Goal: Information Seeking & Learning: Learn about a topic

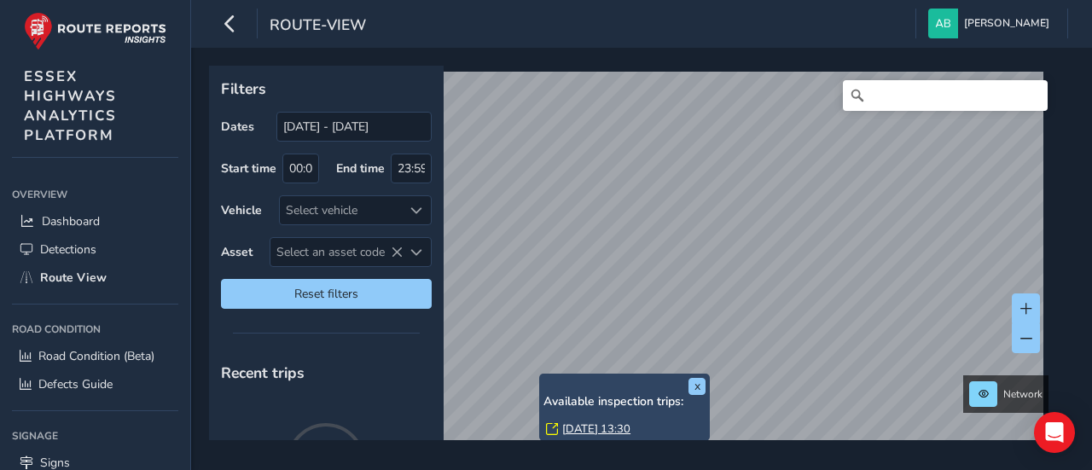
click at [581, 428] on link "Thu, 25 Sep, 13:30" at bounding box center [596, 429] width 68 height 15
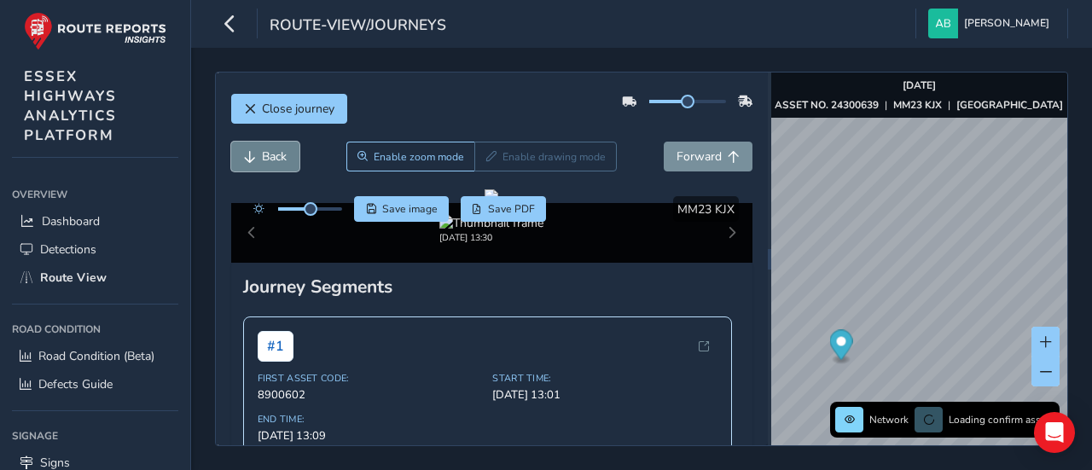
click at [271, 151] on span "Back" at bounding box center [274, 156] width 25 height 16
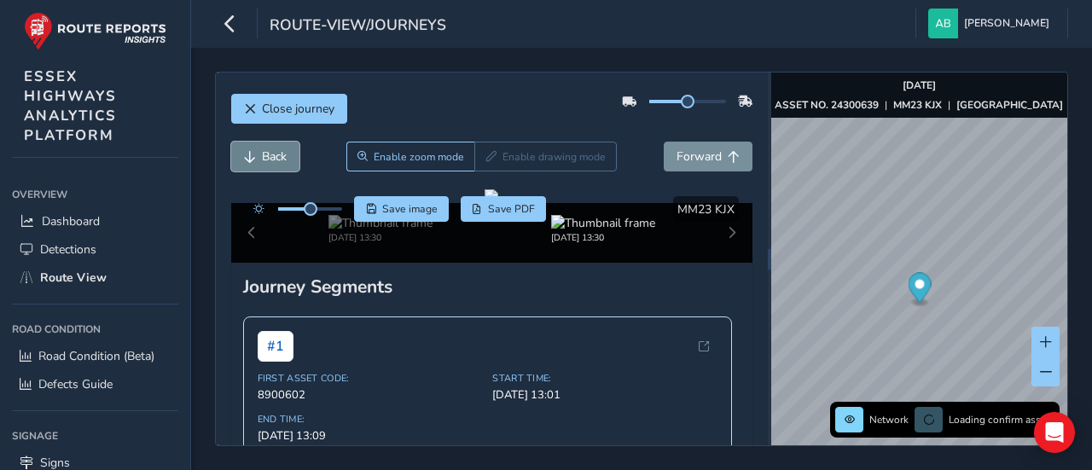
click at [271, 151] on span "Back" at bounding box center [274, 156] width 25 height 16
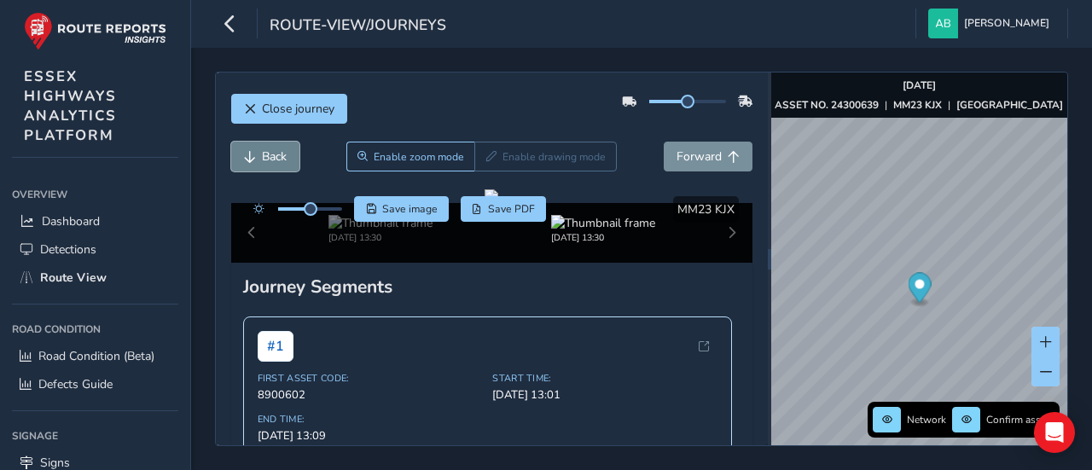
click at [271, 151] on span "Back" at bounding box center [274, 156] width 25 height 16
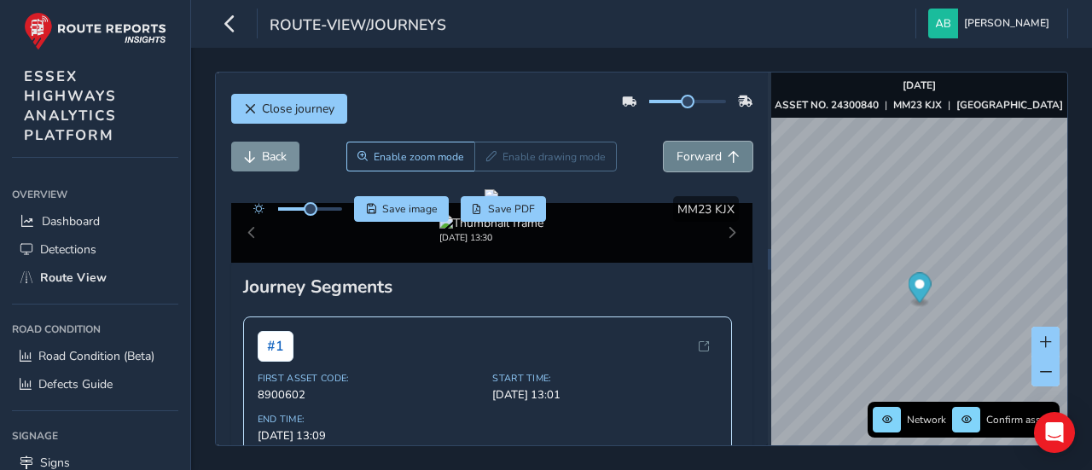
click at [689, 159] on span "Forward" at bounding box center [699, 156] width 45 height 16
click at [688, 159] on span "Forward" at bounding box center [699, 156] width 45 height 16
click at [266, 161] on span "Back" at bounding box center [274, 156] width 25 height 16
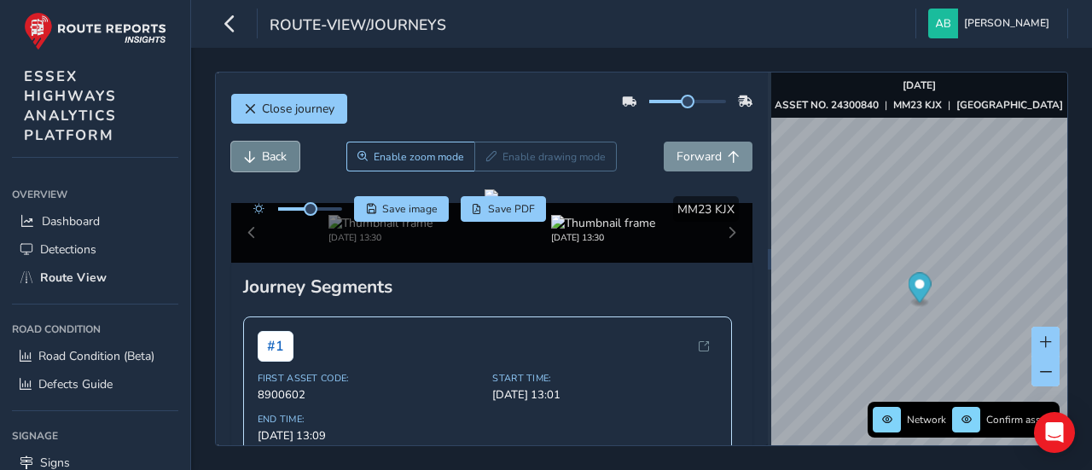
click at [272, 149] on span "Back" at bounding box center [274, 156] width 25 height 16
click at [271, 143] on button "Back" at bounding box center [265, 157] width 68 height 30
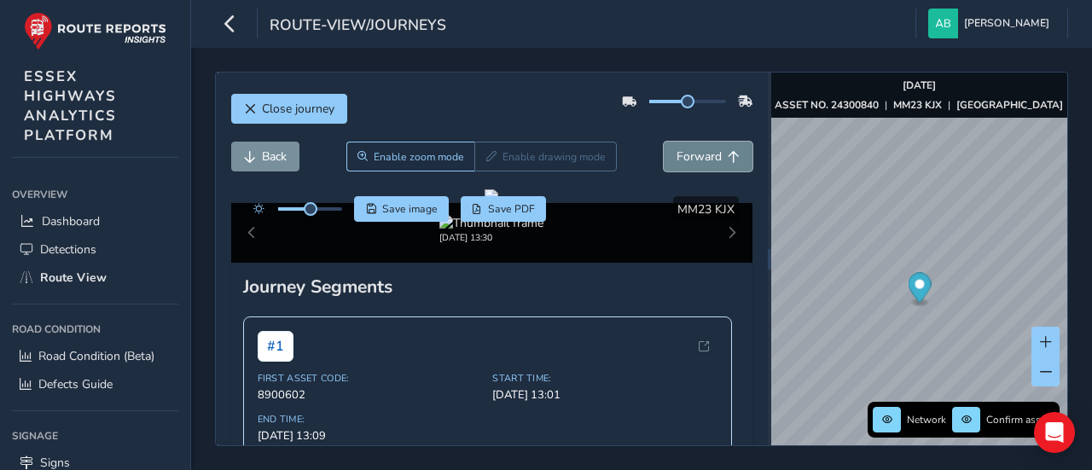
click at [688, 156] on span "Forward" at bounding box center [699, 156] width 45 height 16
click at [270, 156] on span "Back" at bounding box center [274, 156] width 25 height 16
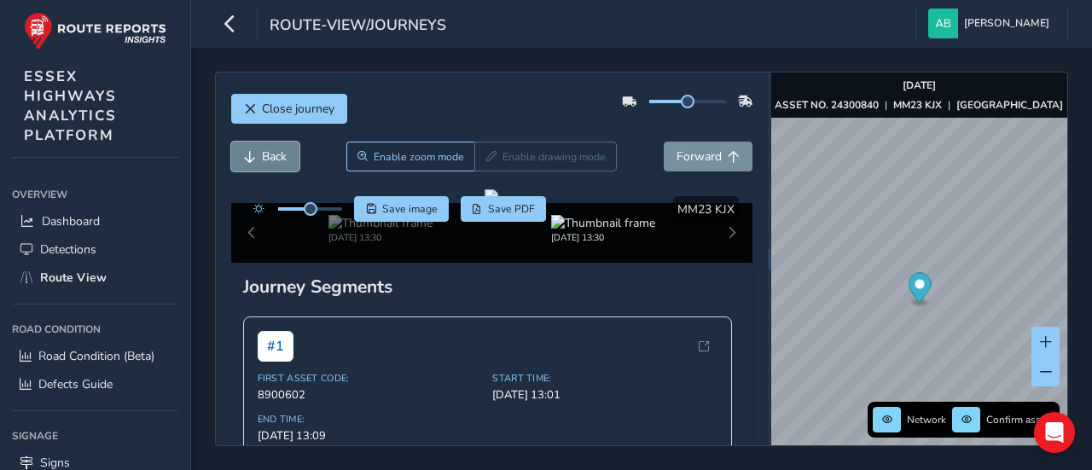
click at [270, 156] on span "Back" at bounding box center [274, 156] width 25 height 16
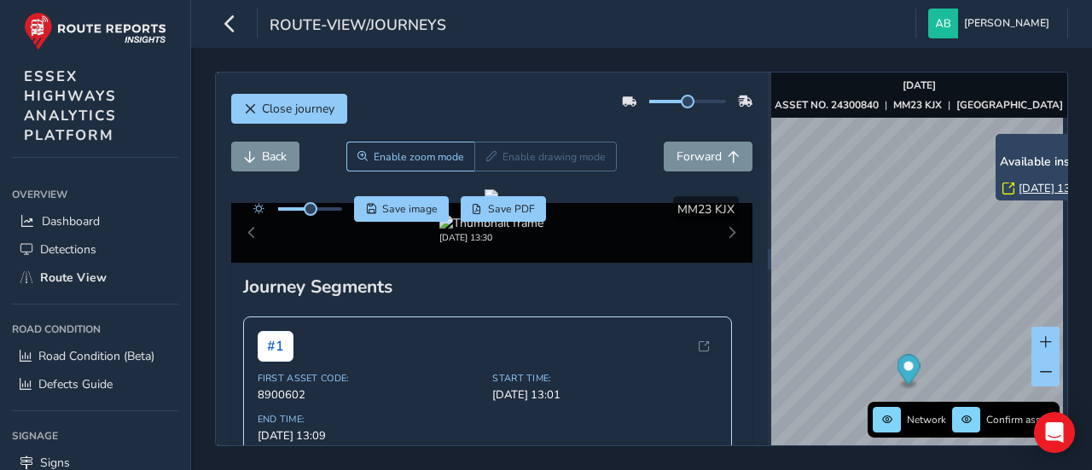
click at [1034, 185] on link "Thu, 25 Sep, 13:30" at bounding box center [1053, 188] width 68 height 15
click at [1033, 190] on link "Thu, 25 Sep, 13:30" at bounding box center [1053, 188] width 68 height 15
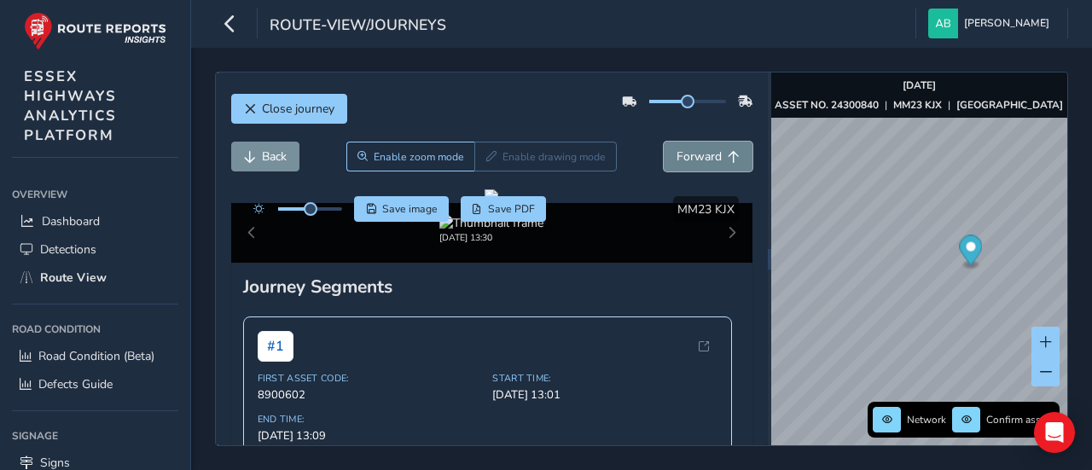
click at [698, 152] on span "Forward" at bounding box center [699, 156] width 45 height 16
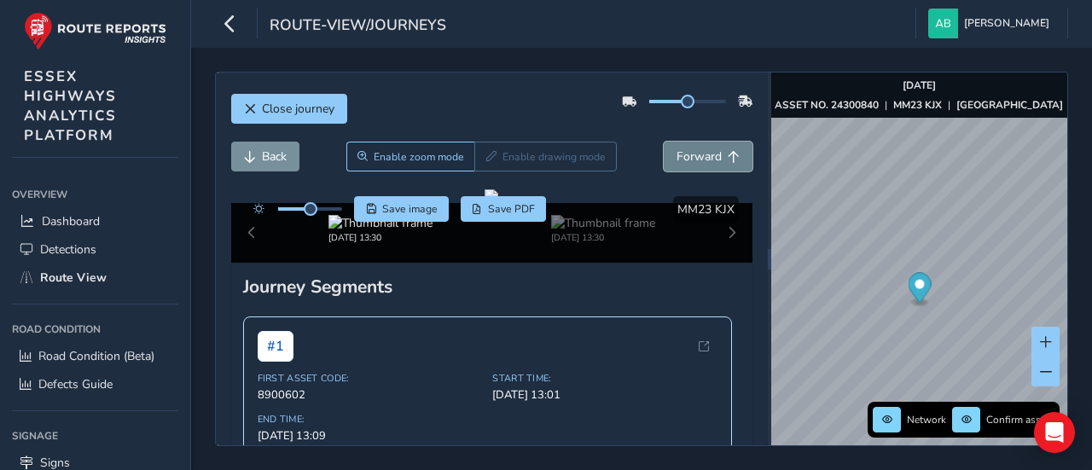
click at [698, 152] on span "Forward" at bounding box center [699, 156] width 45 height 16
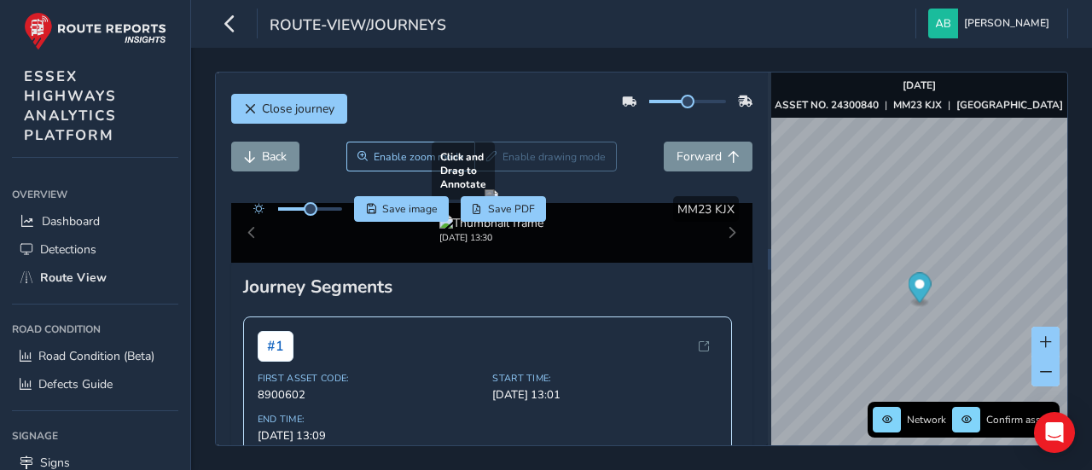
click at [498, 203] on div at bounding box center [492, 196] width 14 height 14
click at [692, 156] on span "Forward" at bounding box center [699, 156] width 45 height 16
click at [693, 154] on span "Forward" at bounding box center [699, 156] width 45 height 16
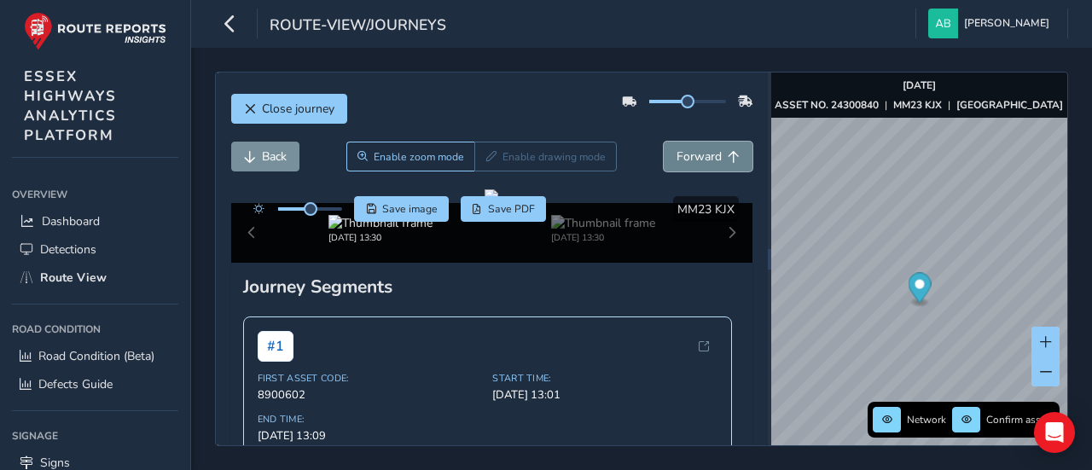
click at [693, 154] on span "Forward" at bounding box center [699, 156] width 45 height 16
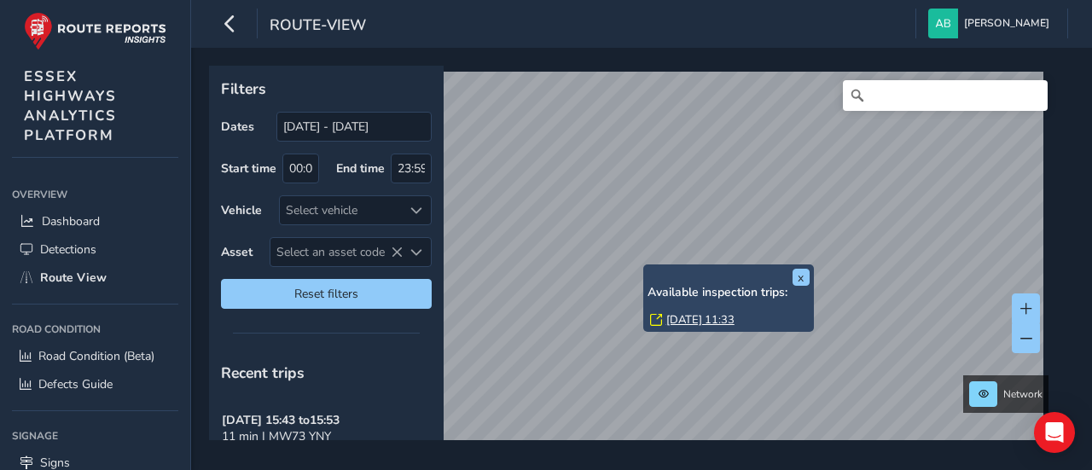
click at [647, 269] on div "x Available inspection trips: Wed, 17 Sep, 11:33" at bounding box center [728, 298] width 171 height 67
click at [688, 322] on link "Wed, 17 Sep, 11:33" at bounding box center [700, 319] width 68 height 15
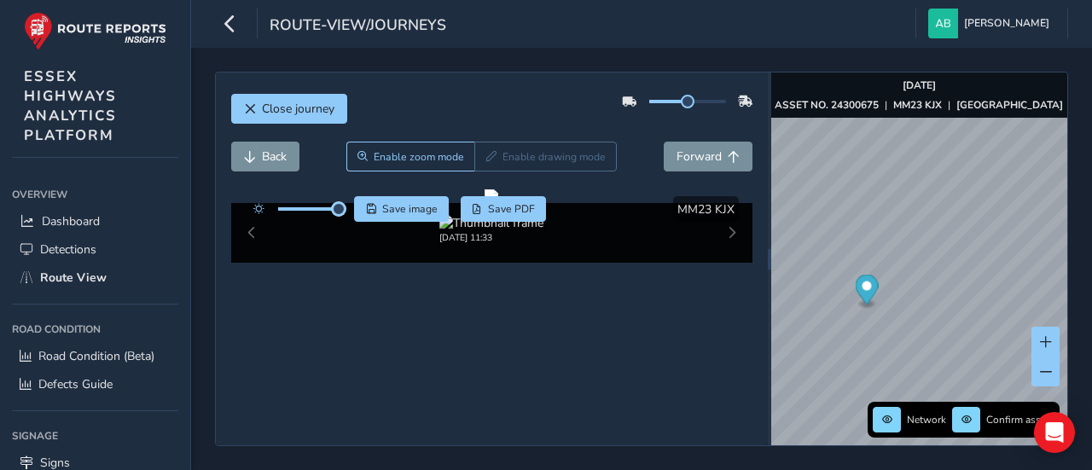
drag, startPoint x: 311, startPoint y: 212, endPoint x: 339, endPoint y: 214, distance: 28.3
click at [339, 214] on div at bounding box center [294, 209] width 98 height 26
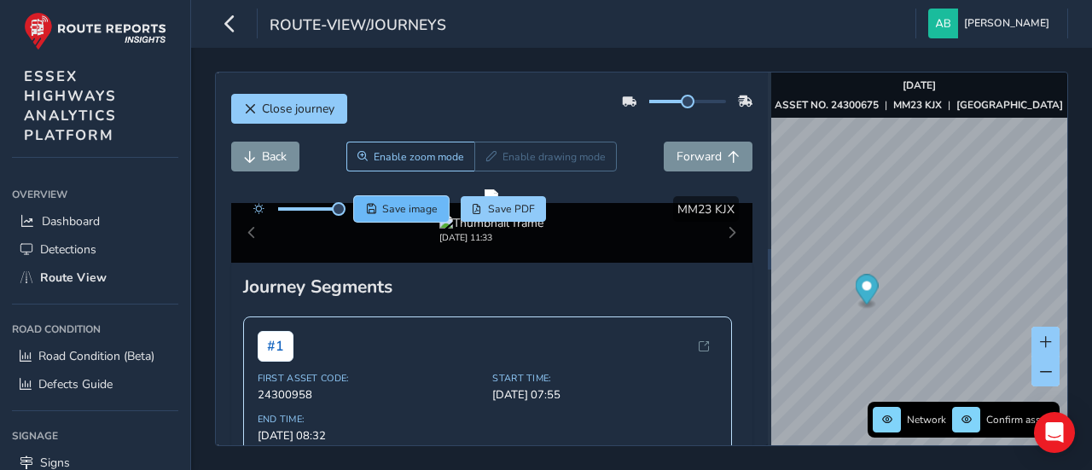
click at [410, 212] on span "Save image" at bounding box center [409, 209] width 55 height 14
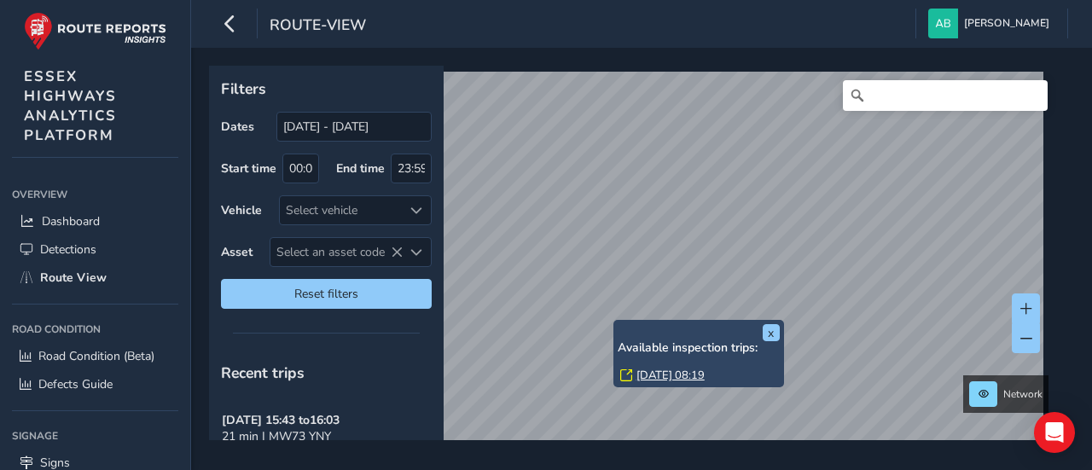
click at [657, 375] on link "[DATE] 08:19" at bounding box center [671, 375] width 68 height 15
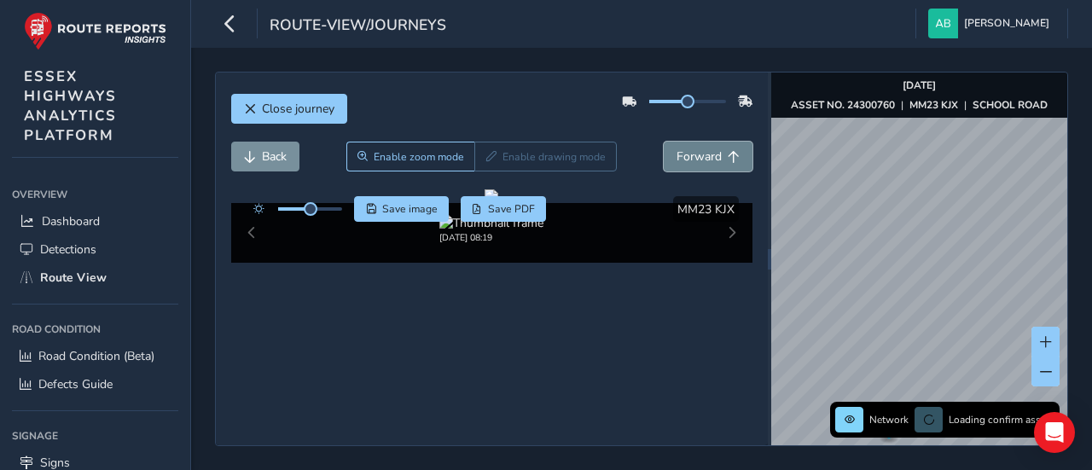
click at [679, 152] on span "Forward" at bounding box center [699, 156] width 45 height 16
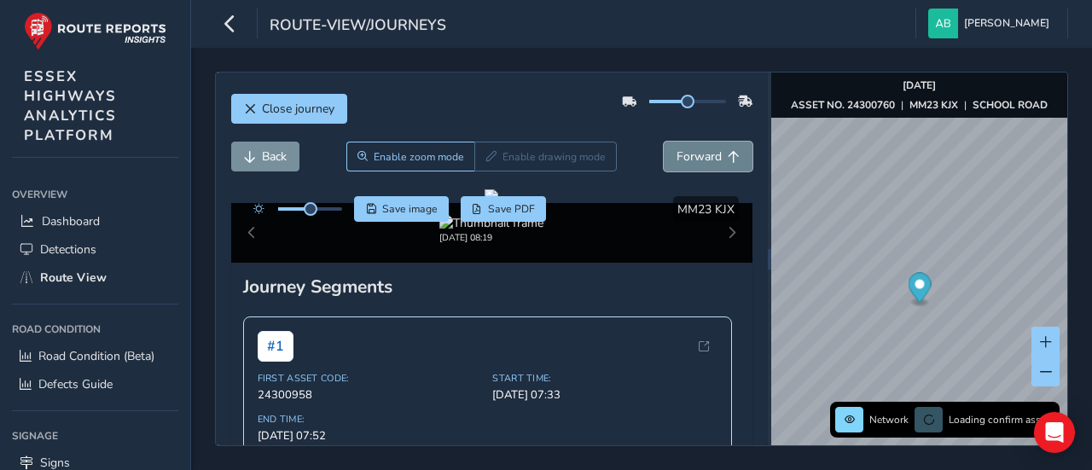
click at [679, 152] on span "Forward" at bounding box center [699, 156] width 45 height 16
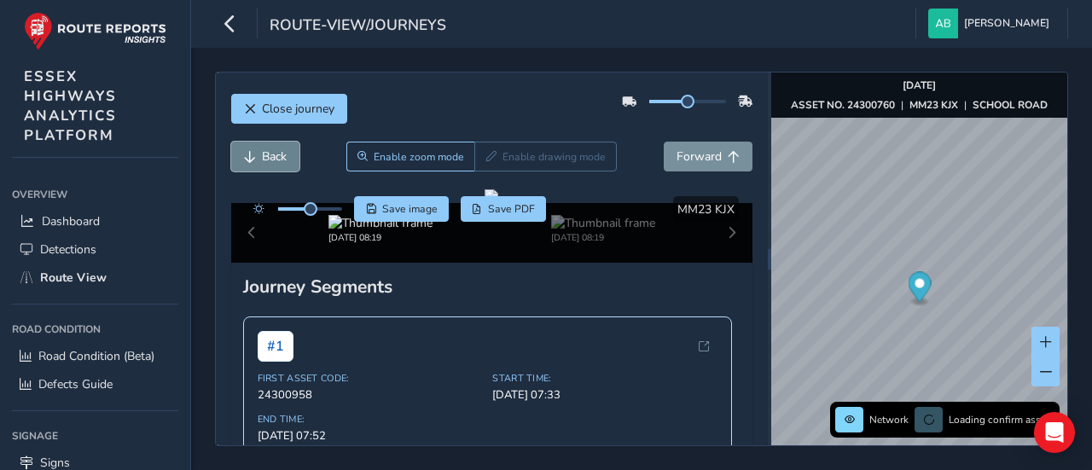
click at [258, 153] on button "Back" at bounding box center [265, 157] width 68 height 30
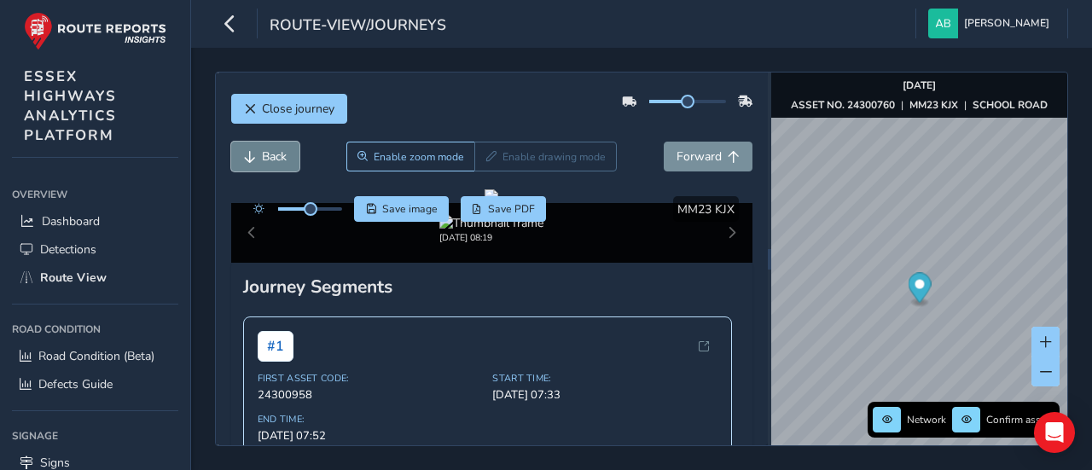
click at [258, 153] on button "Back" at bounding box center [265, 157] width 68 height 30
click at [278, 156] on span "Back" at bounding box center [274, 156] width 25 height 16
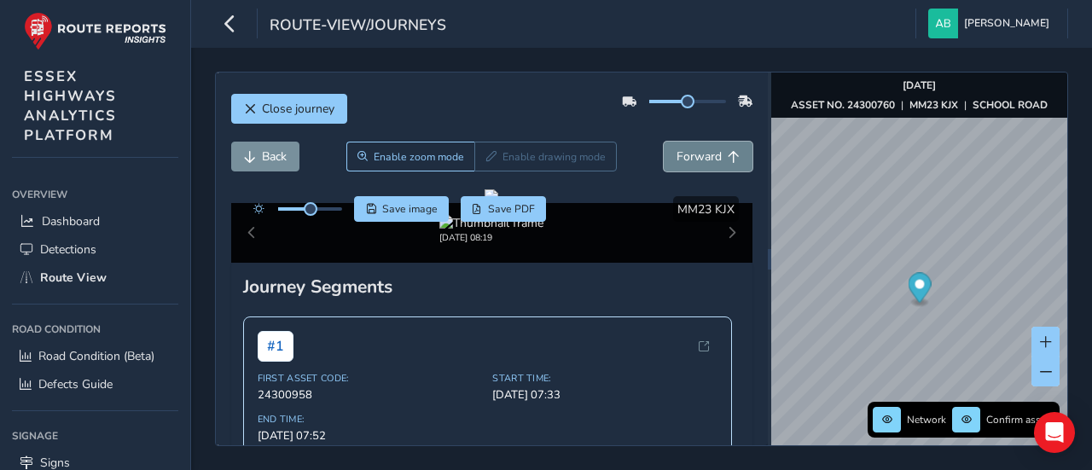
click at [702, 154] on span "Forward" at bounding box center [699, 156] width 45 height 16
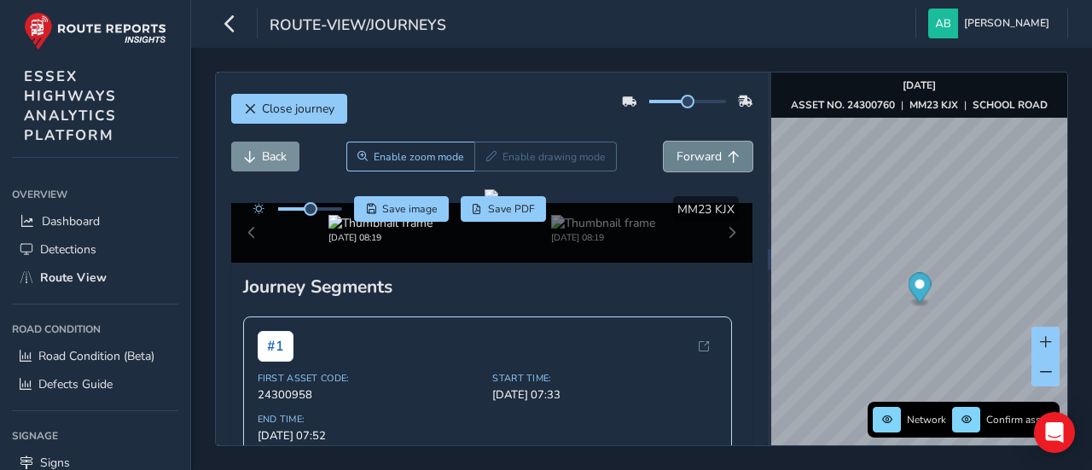
click at [702, 154] on span "Forward" at bounding box center [699, 156] width 45 height 16
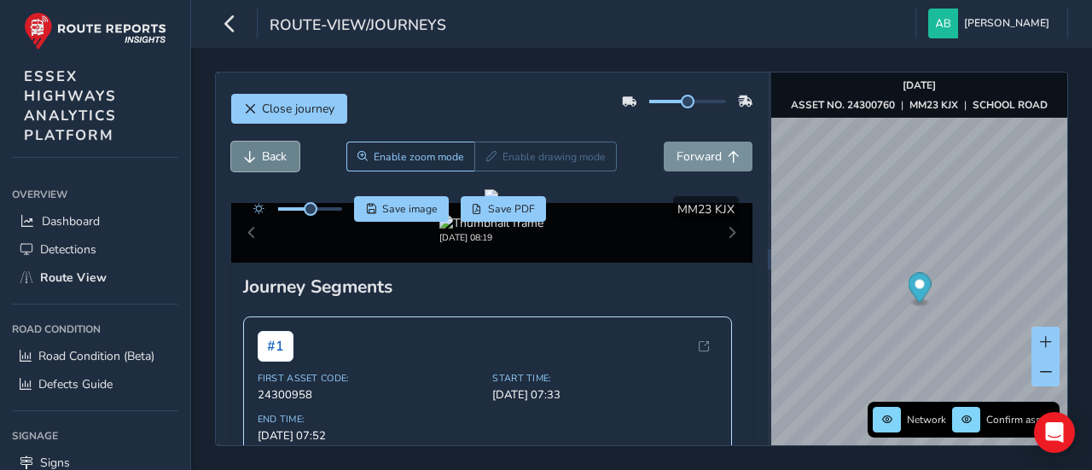
click at [275, 153] on span "Back" at bounding box center [274, 156] width 25 height 16
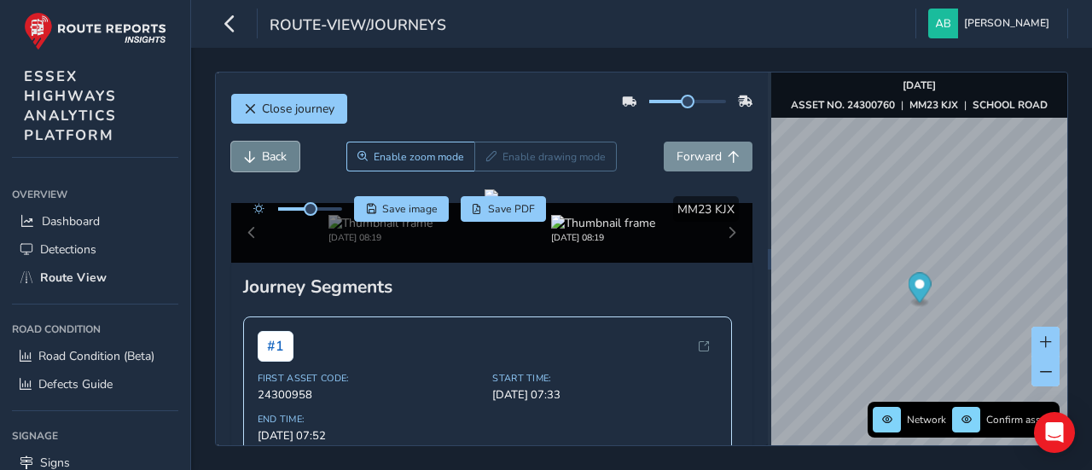
click at [275, 153] on span "Back" at bounding box center [274, 156] width 25 height 16
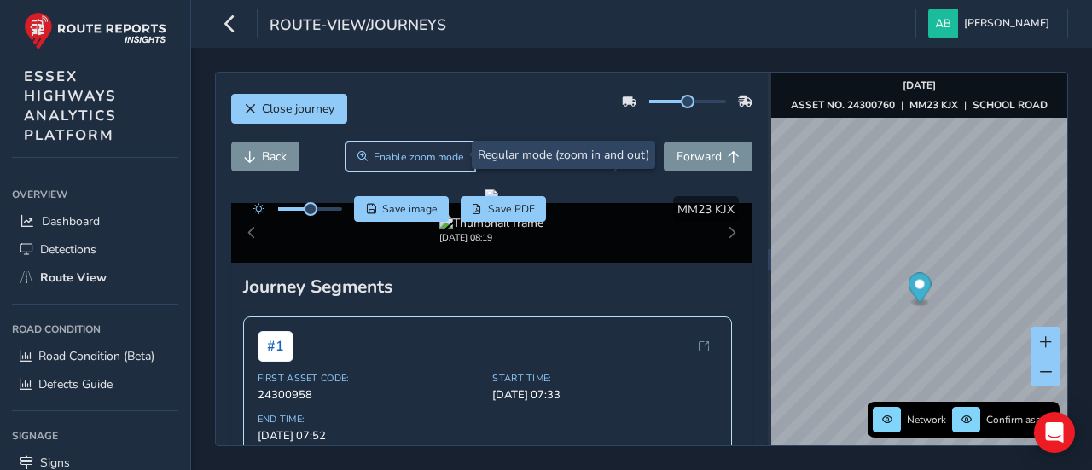
click at [388, 158] on span "Enable zoom mode" at bounding box center [419, 157] width 90 height 14
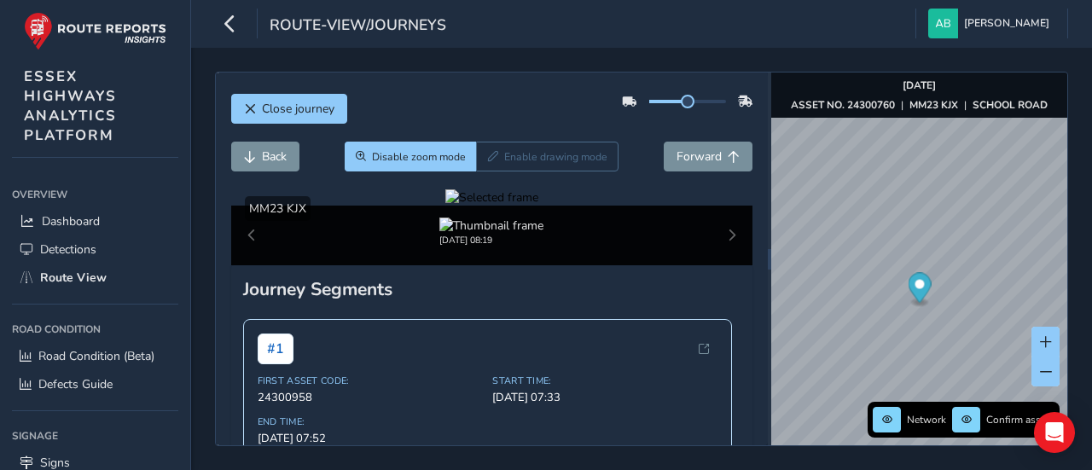
click at [538, 206] on div at bounding box center [491, 197] width 93 height 16
drag, startPoint x: 565, startPoint y: 299, endPoint x: 669, endPoint y: 245, distance: 117.2
click at [538, 206] on figure at bounding box center [491, 197] width 93 height 16
click at [258, 160] on button "Back" at bounding box center [265, 157] width 68 height 30
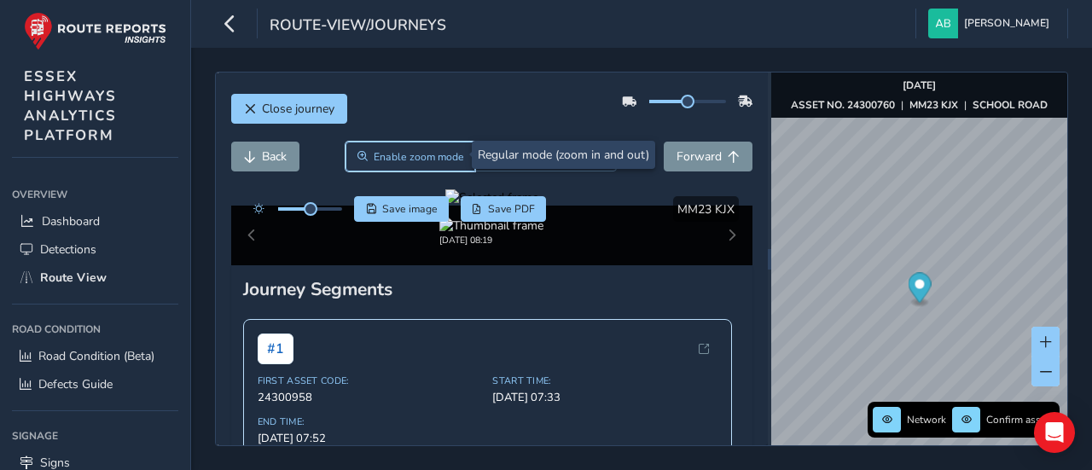
click at [416, 157] on span "Enable zoom mode" at bounding box center [419, 157] width 90 height 14
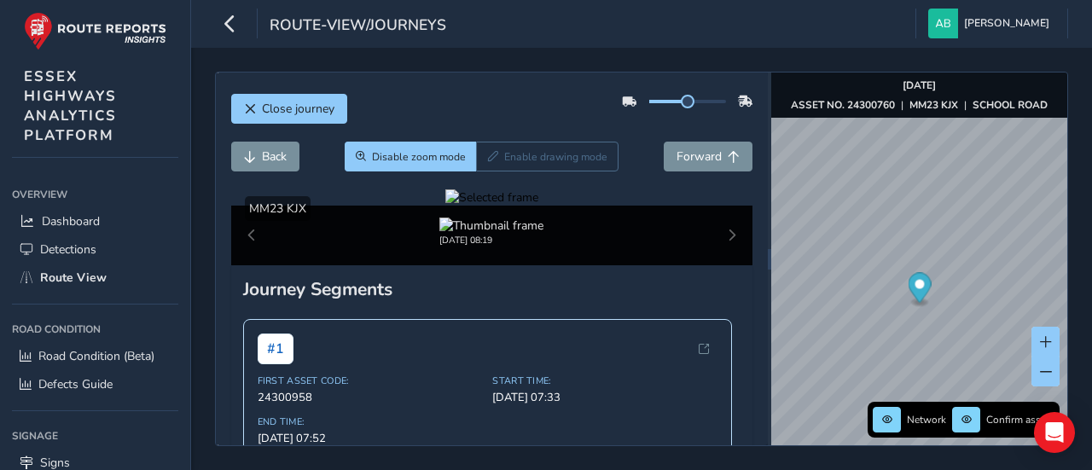
click at [538, 206] on div at bounding box center [491, 197] width 93 height 16
drag, startPoint x: 596, startPoint y: 318, endPoint x: 703, endPoint y: 330, distance: 108.2
click at [538, 206] on figure at bounding box center [491, 197] width 93 height 16
click at [295, 107] on span "Close journey" at bounding box center [298, 109] width 73 height 16
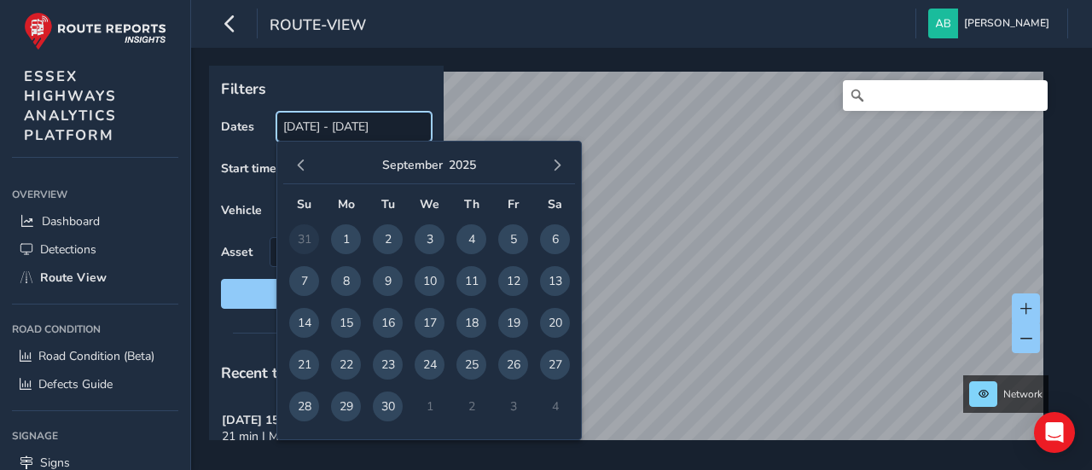
click at [373, 126] on input "[DATE] - [DATE]" at bounding box center [353, 127] width 155 height 30
click at [515, 323] on span "19" at bounding box center [513, 323] width 30 height 30
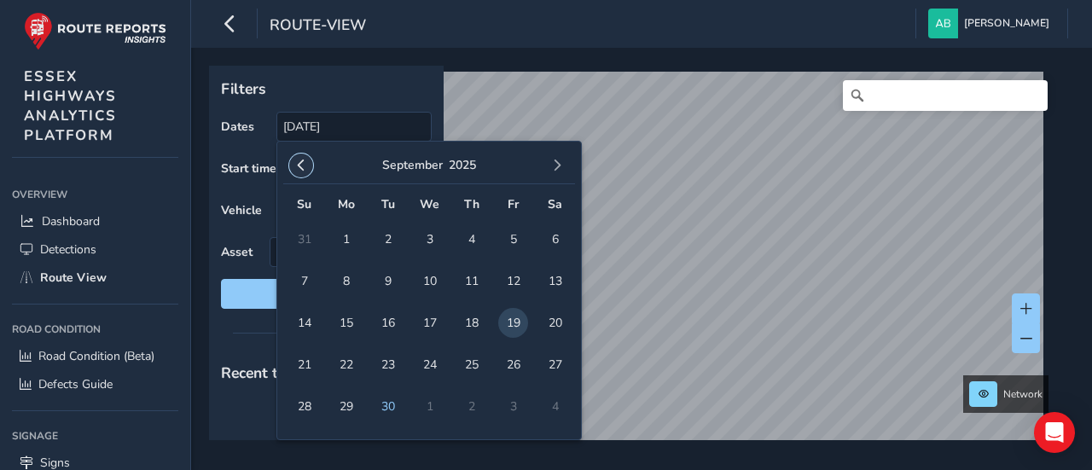
click at [306, 166] on span "button" at bounding box center [301, 166] width 12 height 12
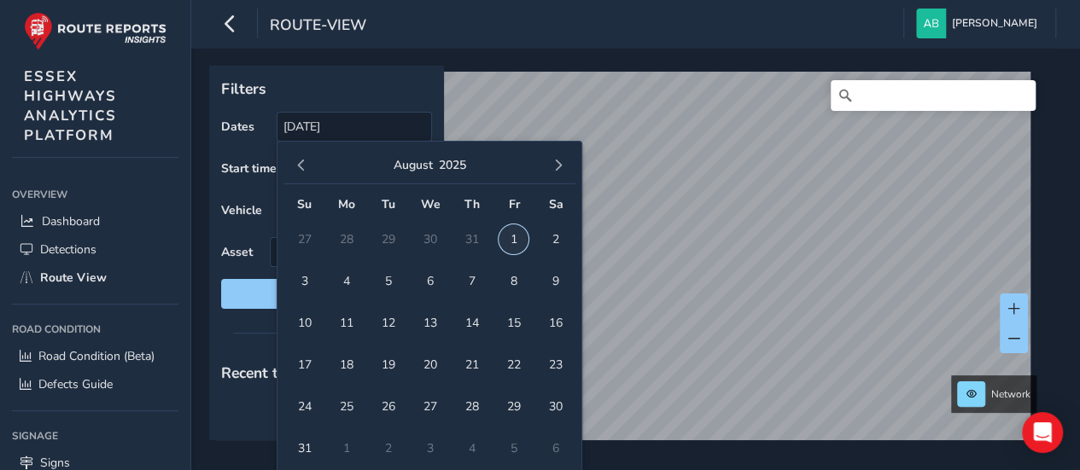
click at [515, 240] on span "1" at bounding box center [513, 239] width 30 height 30
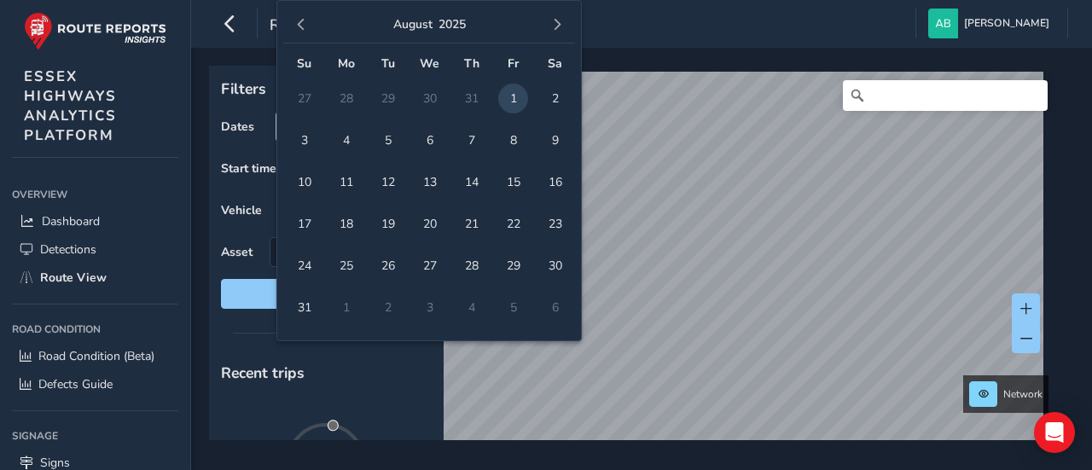
click at [311, 134] on body "route-view [PERSON_NAME] Colour Scheme: Dark Dim Light Logout Filters Dates [DA…" at bounding box center [546, 235] width 1092 height 470
click at [294, 28] on button "button" at bounding box center [301, 25] width 24 height 24
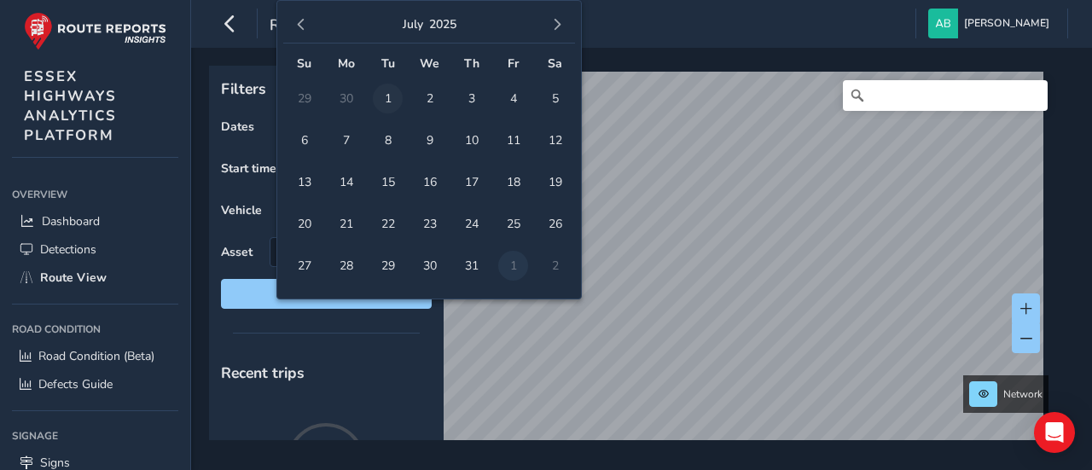
click at [391, 98] on span "1" at bounding box center [388, 99] width 30 height 30
click at [559, 25] on span "button" at bounding box center [557, 25] width 12 height 12
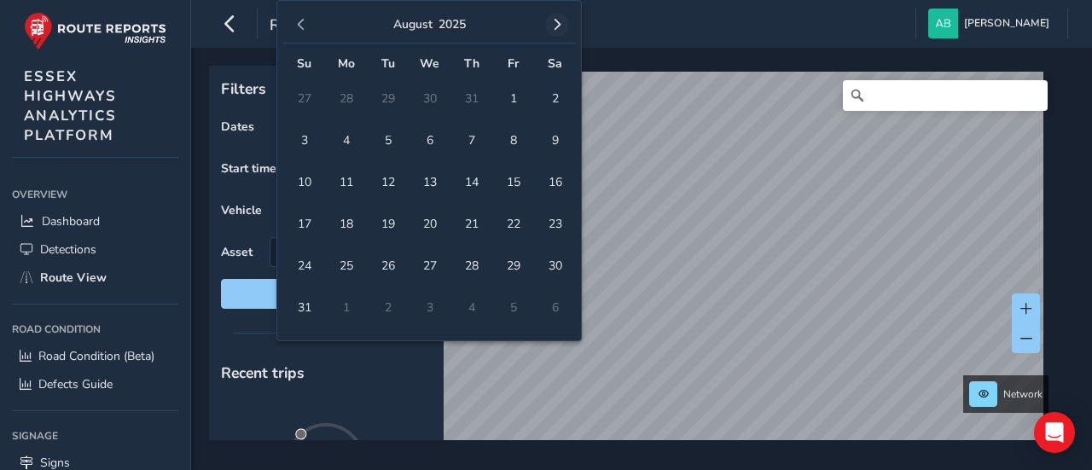
click at [556, 21] on span "button" at bounding box center [557, 25] width 12 height 12
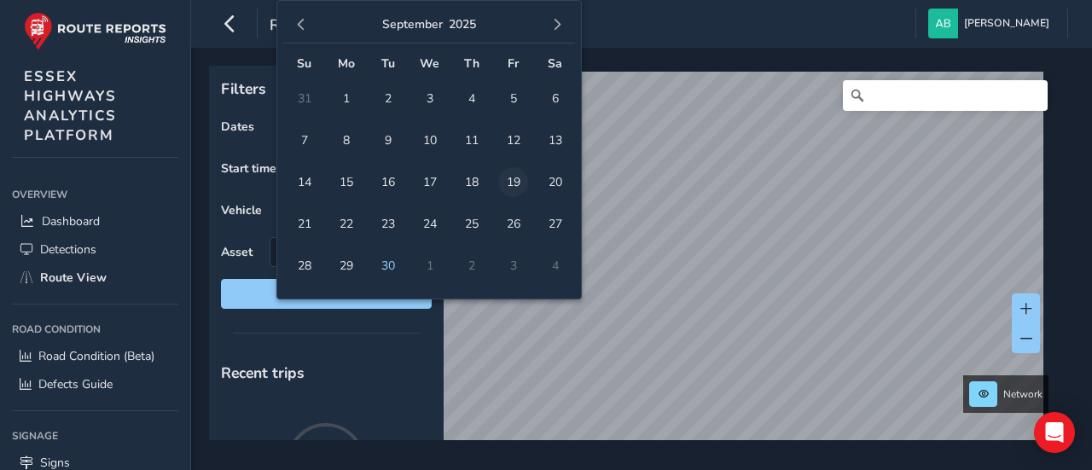
click at [517, 182] on span "19" at bounding box center [513, 182] width 30 height 30
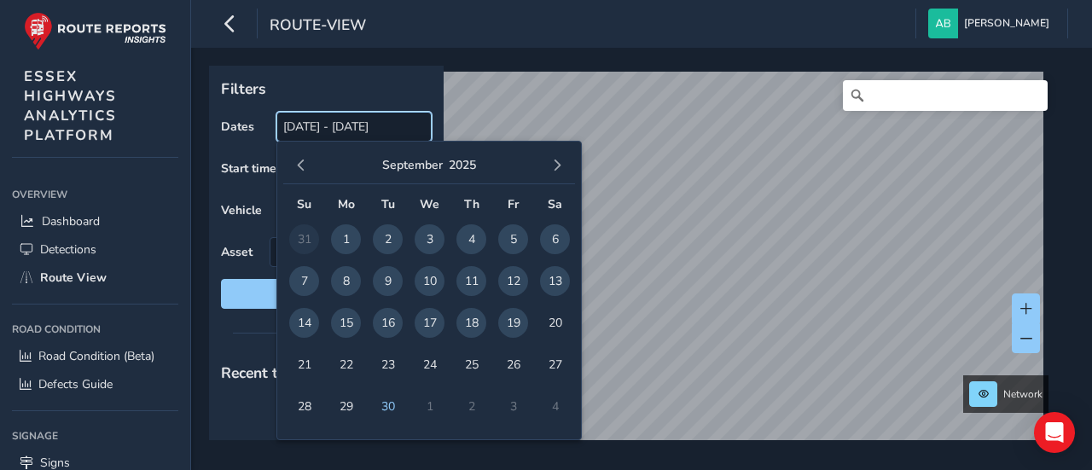
click at [418, 130] on input "[DATE] - [DATE]" at bounding box center [353, 127] width 155 height 30
click at [389, 406] on span "30" at bounding box center [388, 407] width 30 height 30
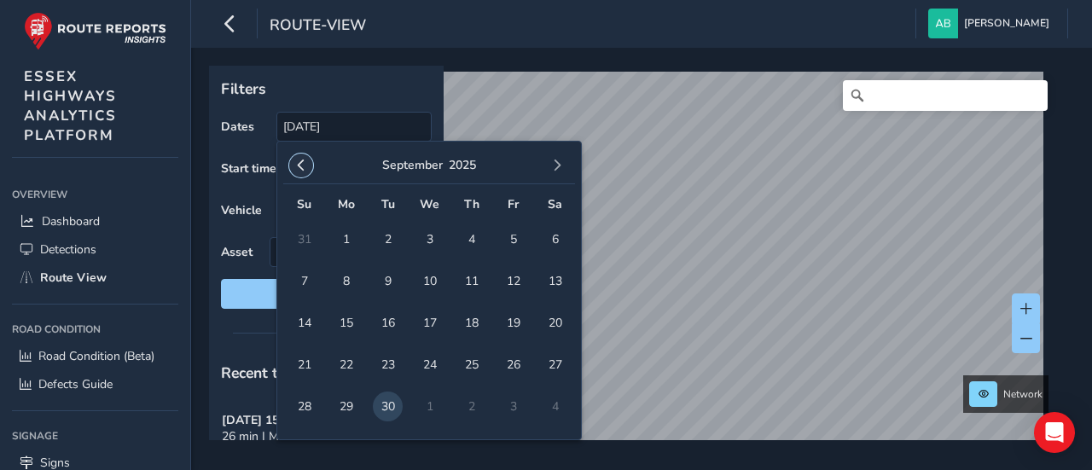
click at [304, 162] on span "button" at bounding box center [301, 166] width 12 height 12
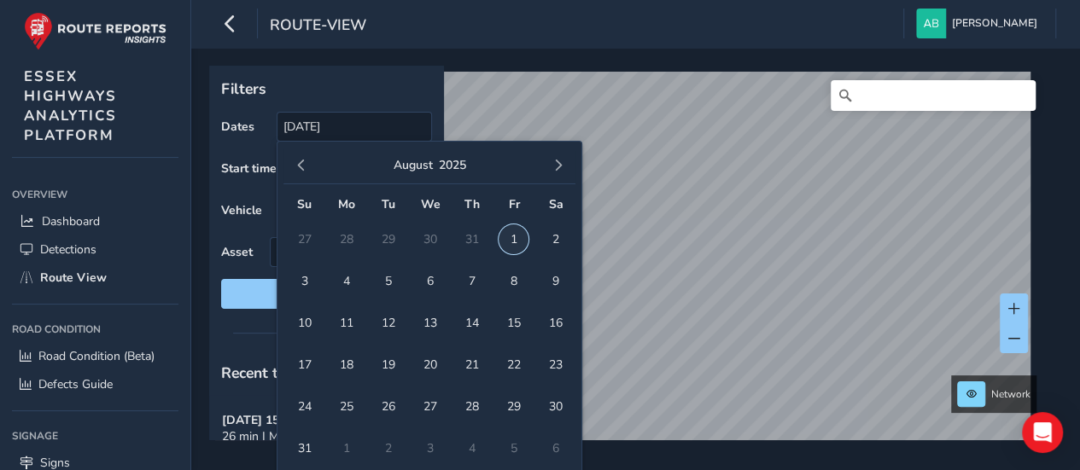
click at [508, 238] on span "1" at bounding box center [513, 239] width 30 height 30
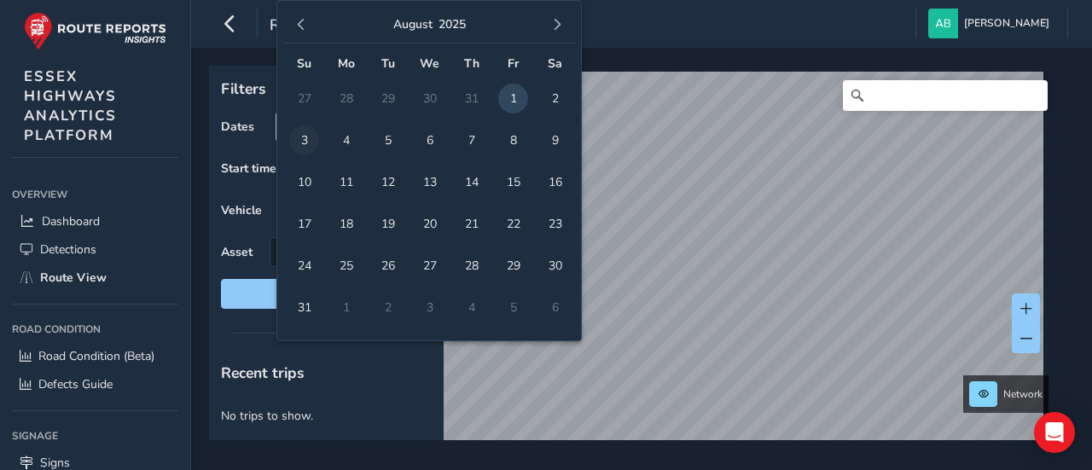
click at [300, 131] on body "route-view [PERSON_NAME] Colour Scheme: Dark Dim Light Logout Filters Dates [DA…" at bounding box center [546, 235] width 1092 height 470
click at [512, 95] on span "1" at bounding box center [513, 99] width 30 height 30
click at [556, 25] on span "button" at bounding box center [557, 25] width 12 height 12
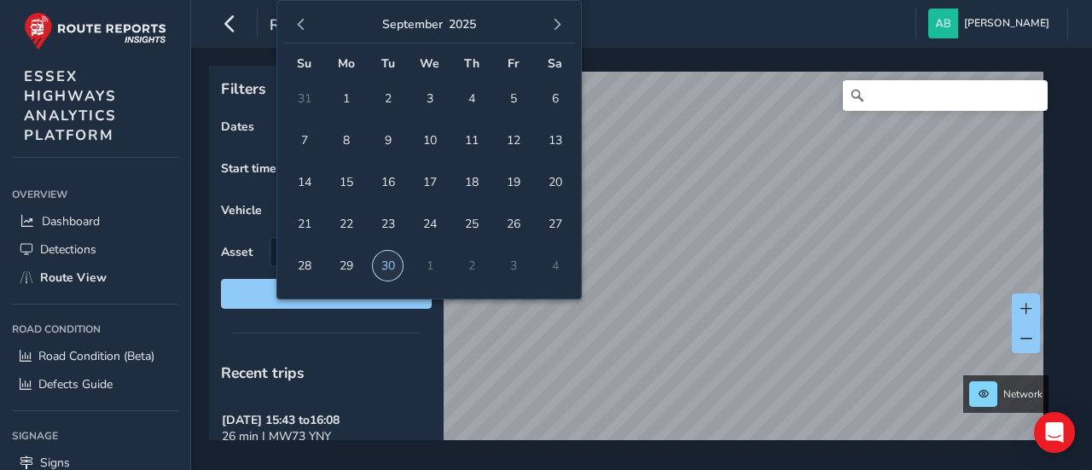
click at [391, 262] on span "30" at bounding box center [388, 266] width 30 height 30
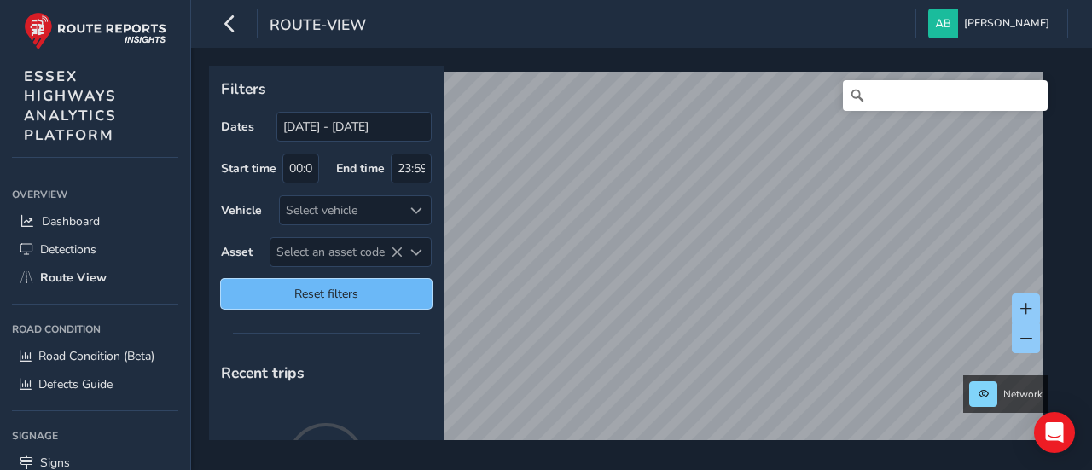
click at [380, 294] on span "Reset filters" at bounding box center [326, 294] width 185 height 16
type input "[DATE] - [DATE]"
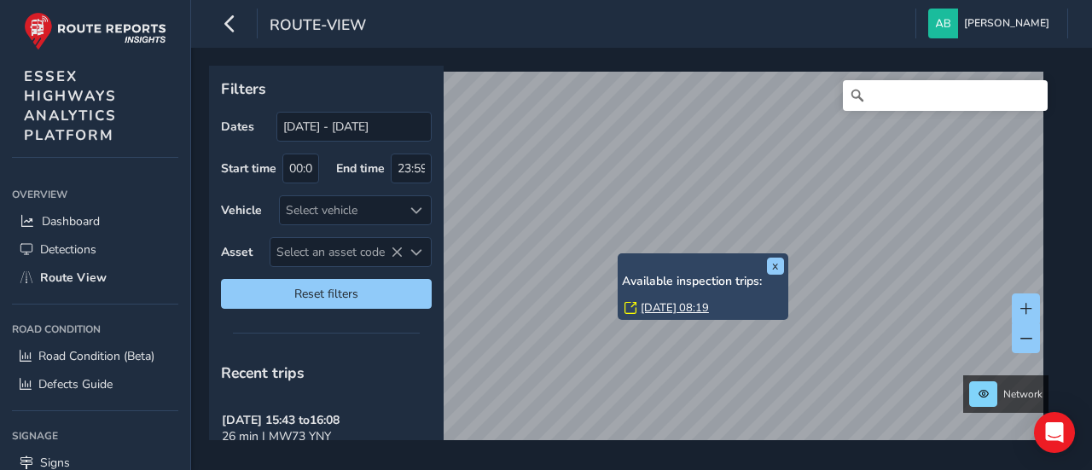
click at [667, 310] on link "[DATE] 08:19" at bounding box center [675, 307] width 68 height 15
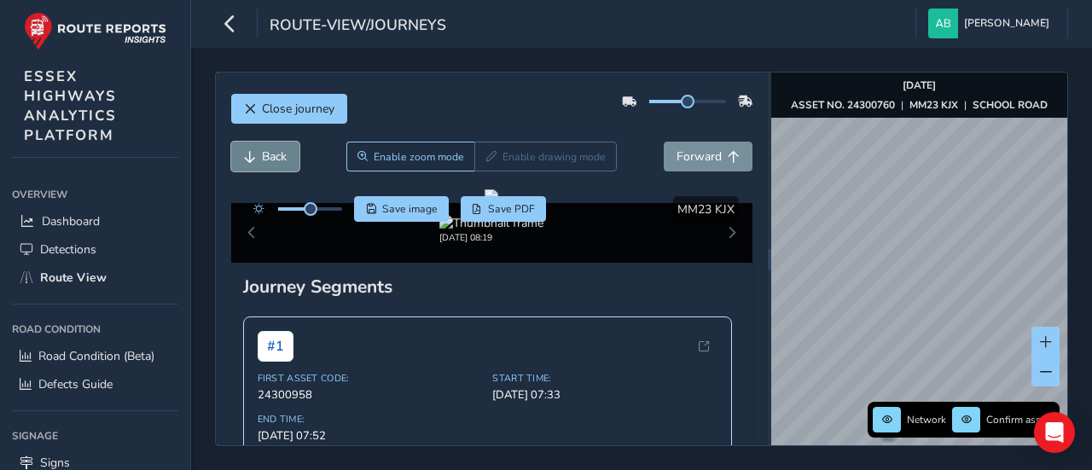
click at [262, 153] on span "Back" at bounding box center [274, 156] width 25 height 16
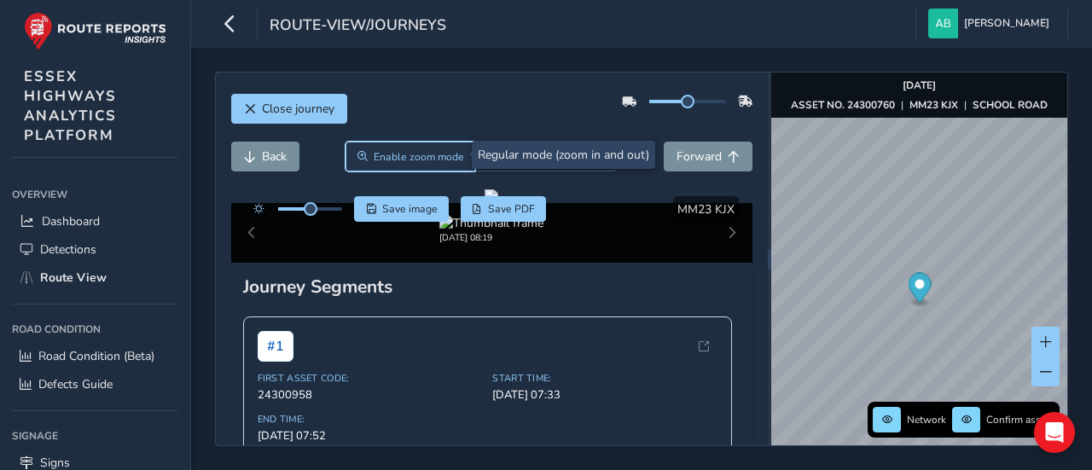
click at [401, 160] on span "Enable zoom mode" at bounding box center [419, 157] width 90 height 14
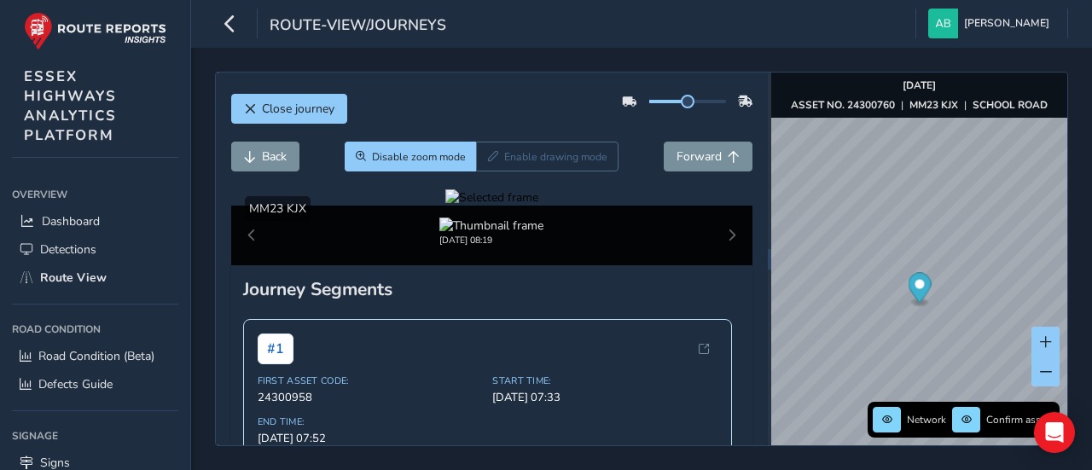
click at [538, 206] on div at bounding box center [491, 197] width 93 height 16
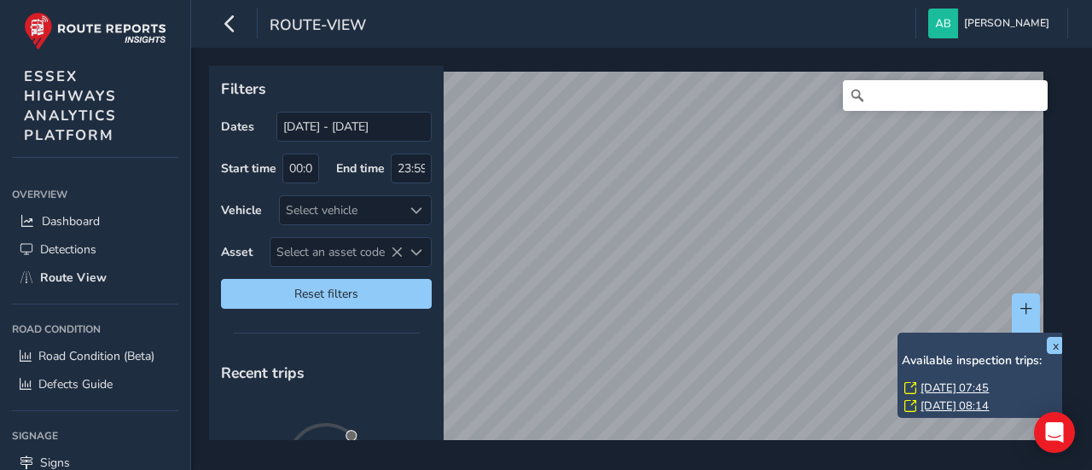
click at [941, 388] on link "Fri, 26 Sep, 07:45" at bounding box center [955, 388] width 68 height 15
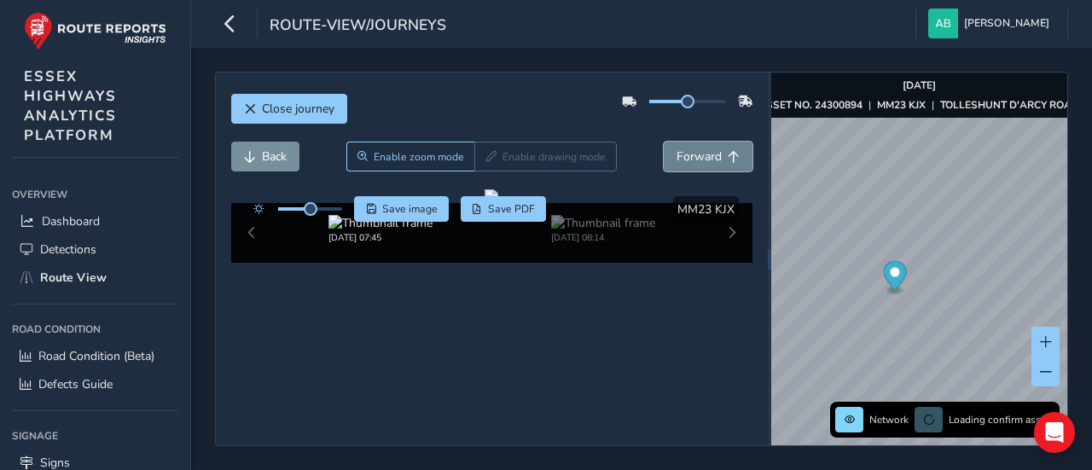
click at [701, 154] on span "Forward" at bounding box center [699, 156] width 45 height 16
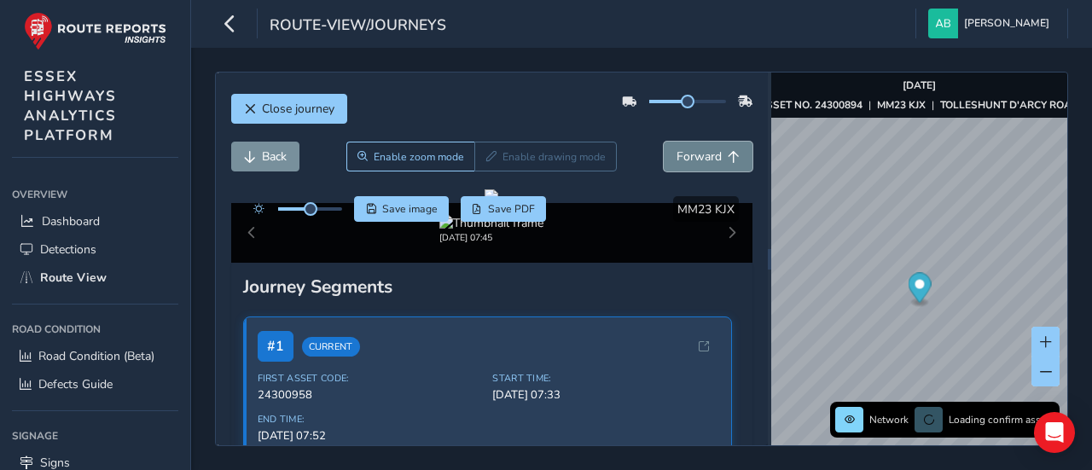
click at [701, 154] on span "Forward" at bounding box center [699, 156] width 45 height 16
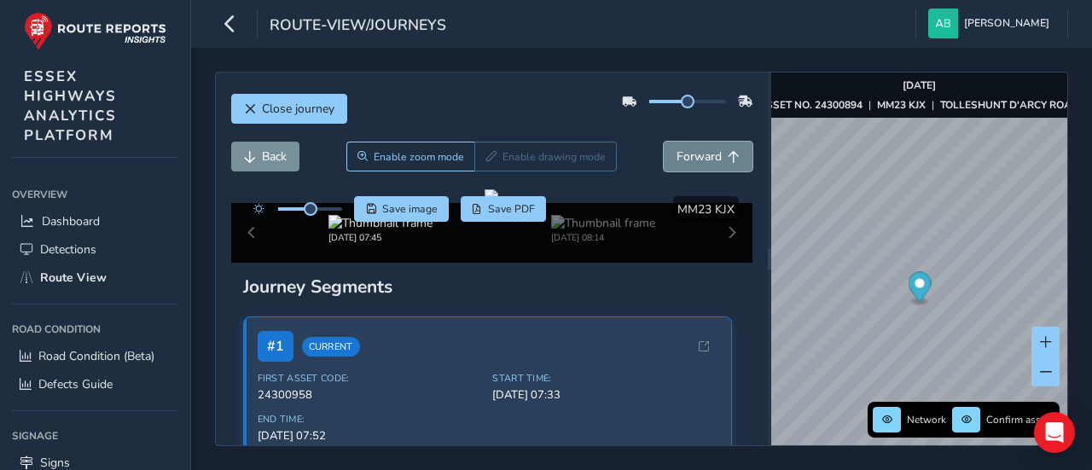
click at [701, 154] on span "Forward" at bounding box center [699, 156] width 45 height 16
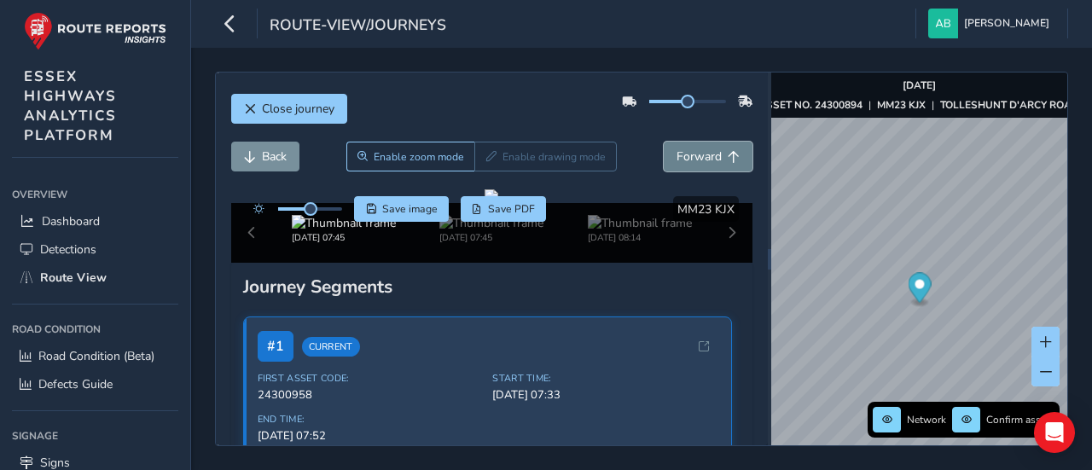
click at [701, 154] on span "Forward" at bounding box center [699, 156] width 45 height 16
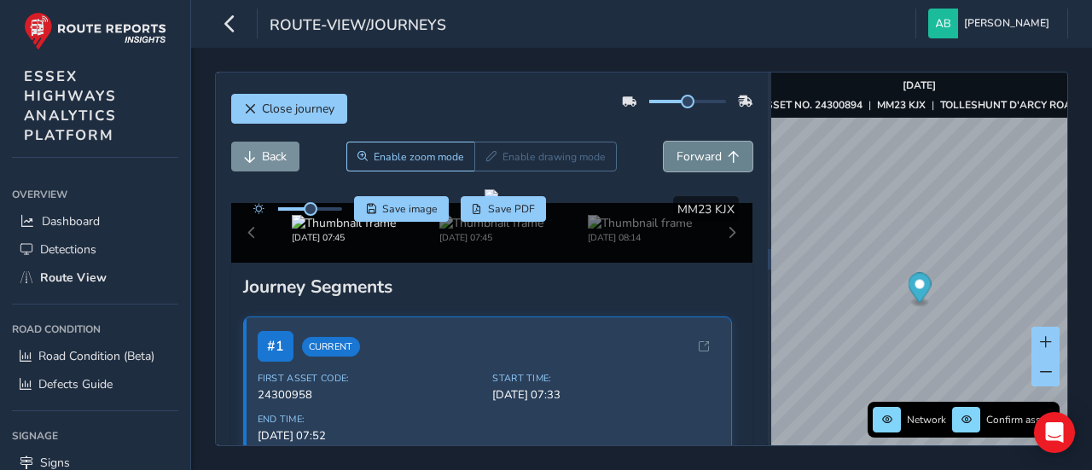
click at [701, 154] on span "Forward" at bounding box center [699, 156] width 45 height 16
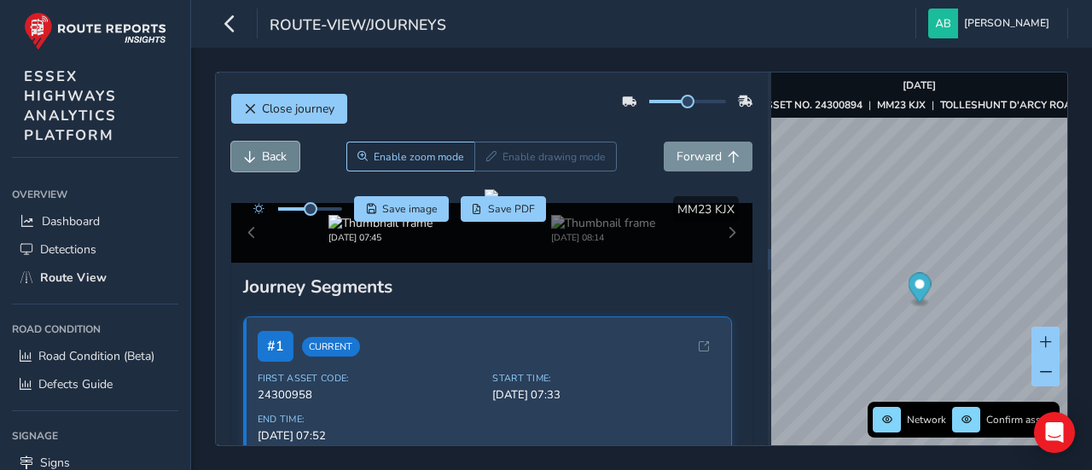
click at [276, 154] on span "Back" at bounding box center [274, 156] width 25 height 16
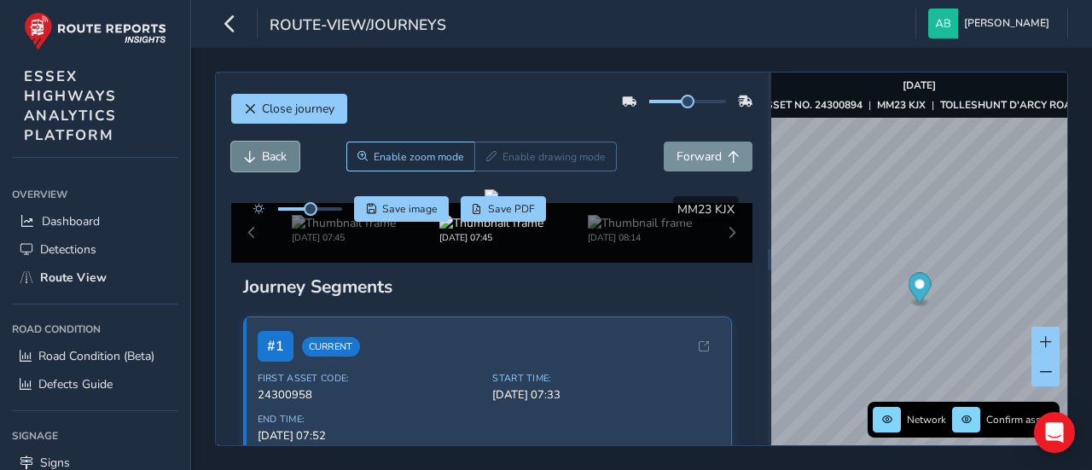
click at [278, 153] on span "Back" at bounding box center [274, 156] width 25 height 16
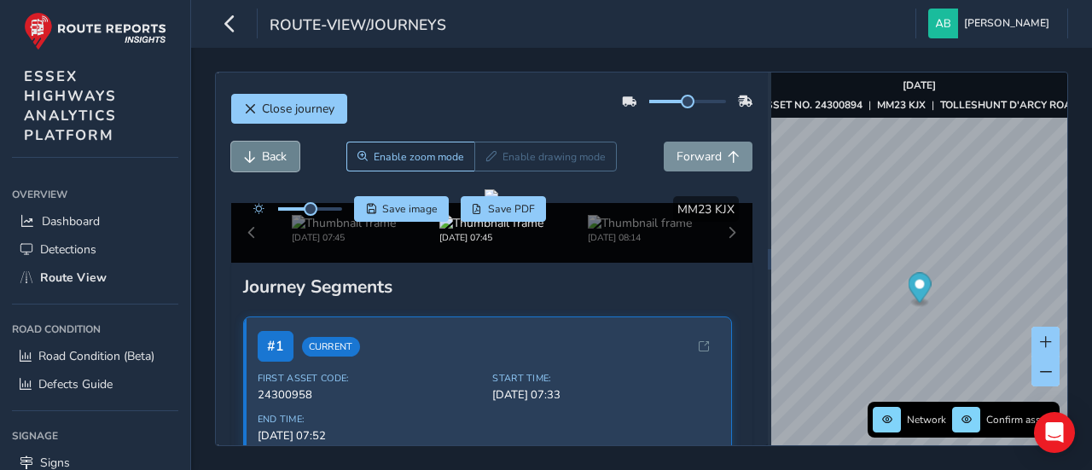
click at [278, 153] on span "Back" at bounding box center [274, 156] width 25 height 16
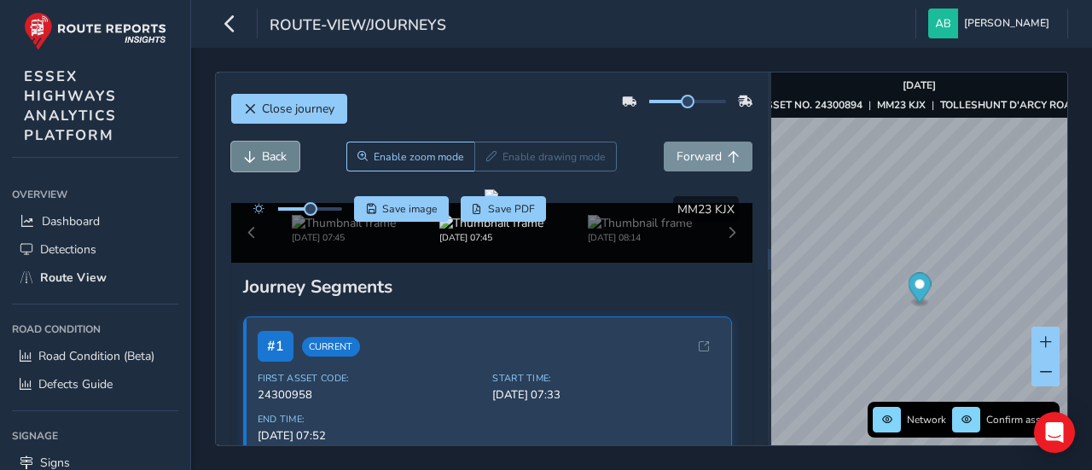
click at [278, 153] on span "Back" at bounding box center [274, 156] width 25 height 16
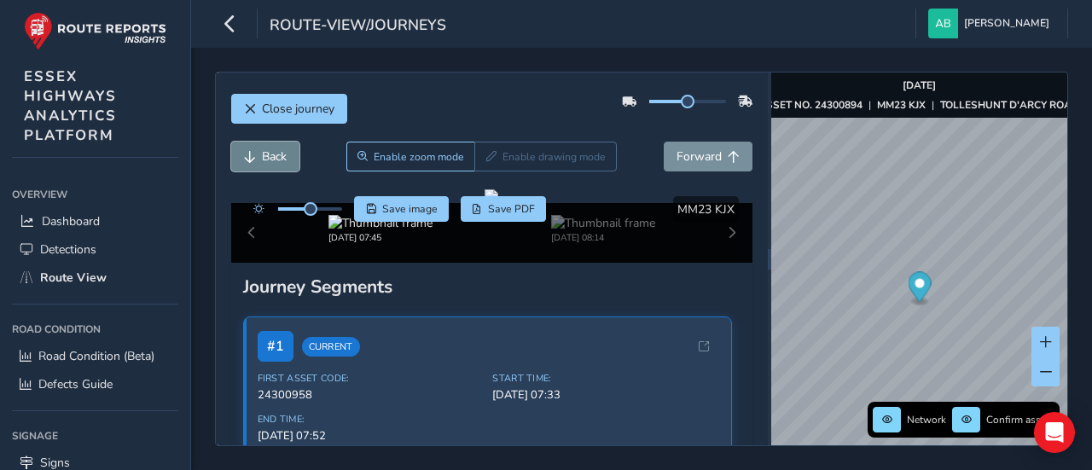
click at [281, 153] on span "Back" at bounding box center [274, 156] width 25 height 16
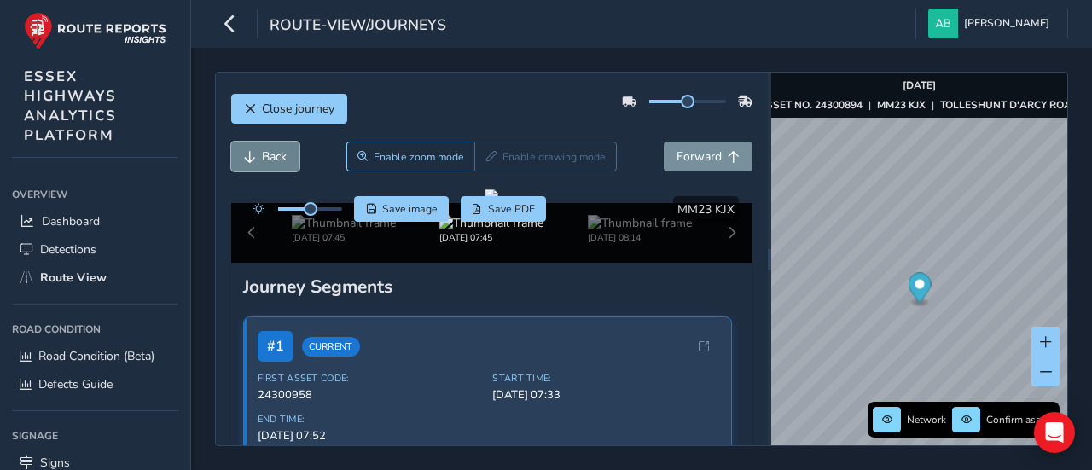
click at [281, 153] on span "Back" at bounding box center [274, 156] width 25 height 16
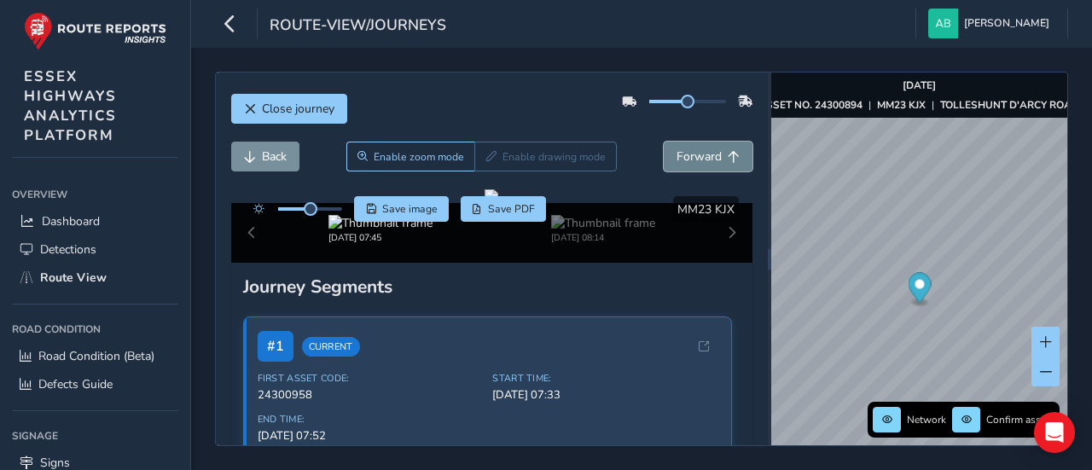
click at [682, 158] on span "Forward" at bounding box center [699, 156] width 45 height 16
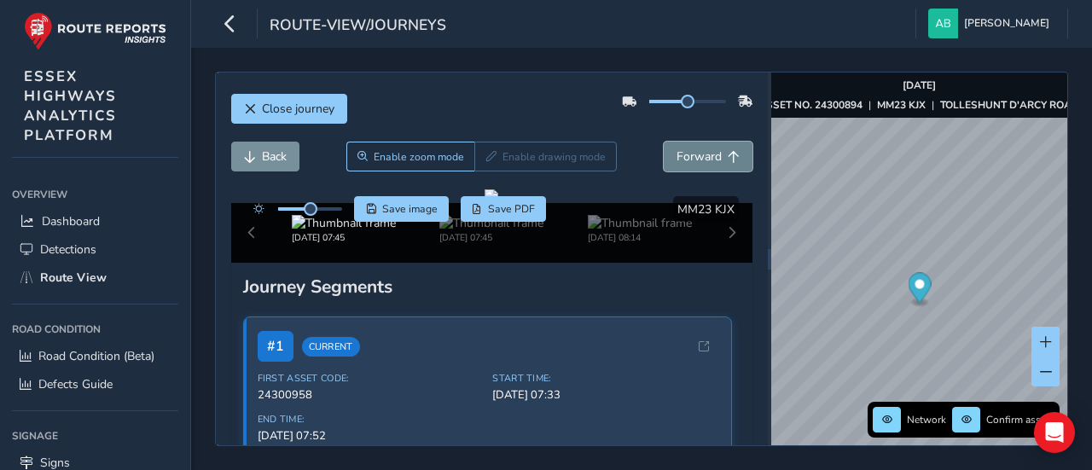
click at [682, 158] on span "Forward" at bounding box center [699, 156] width 45 height 16
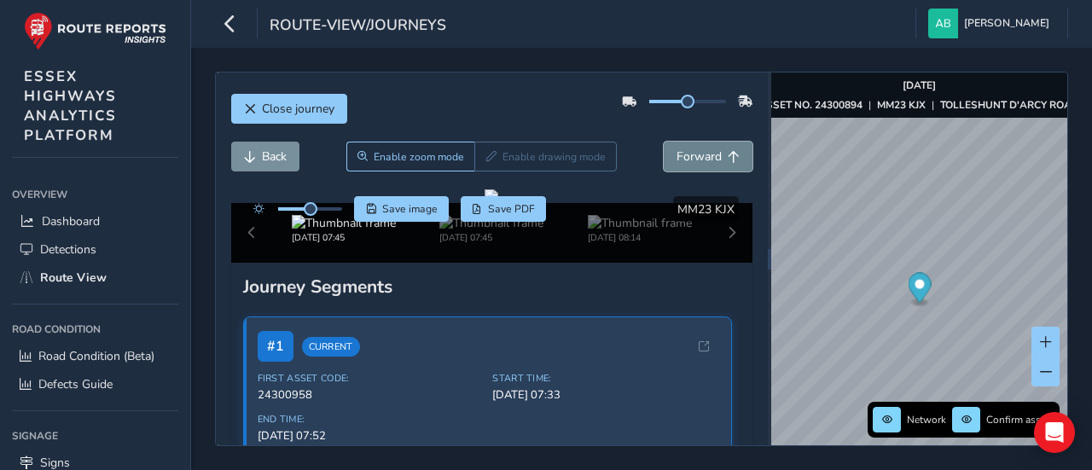
click at [682, 158] on span "Forward" at bounding box center [699, 156] width 45 height 16
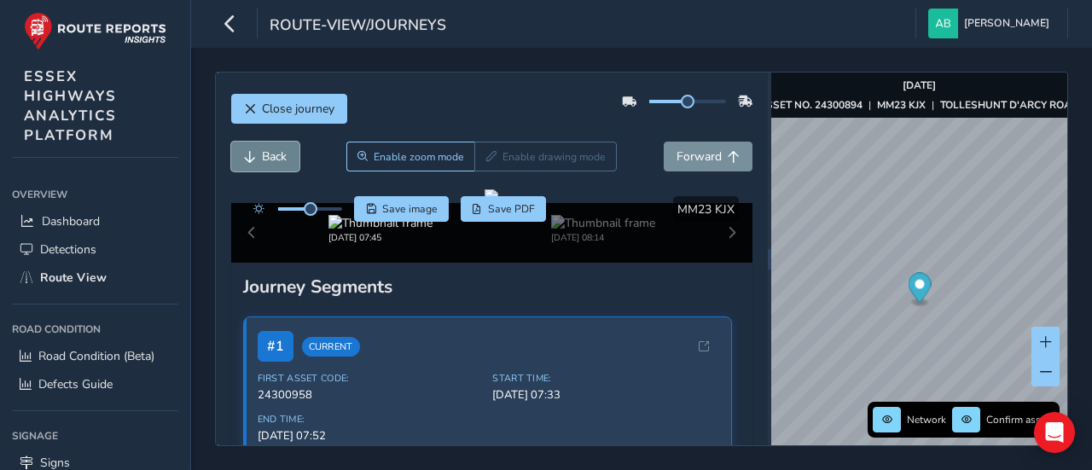
click at [263, 153] on span "Back" at bounding box center [274, 156] width 25 height 16
click at [280, 153] on span "Back" at bounding box center [274, 156] width 25 height 16
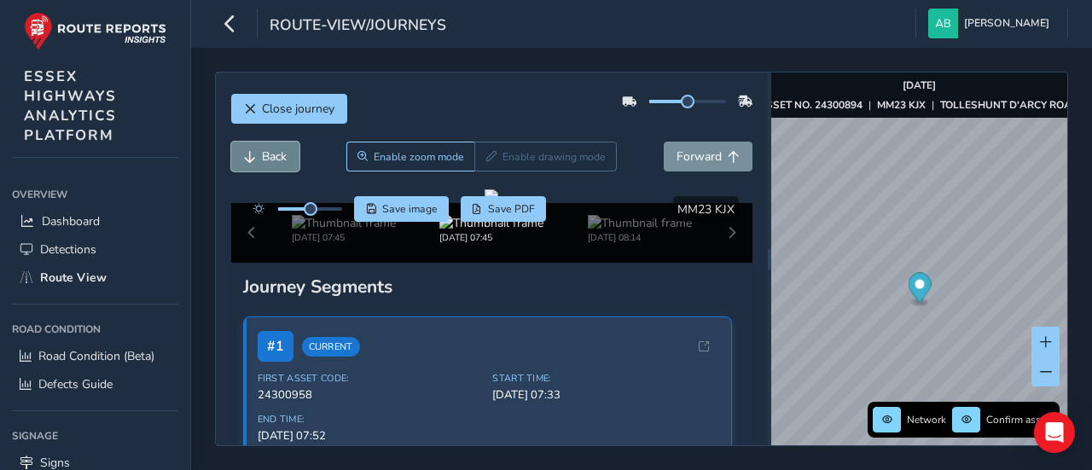
click at [280, 153] on span "Back" at bounding box center [274, 156] width 25 height 16
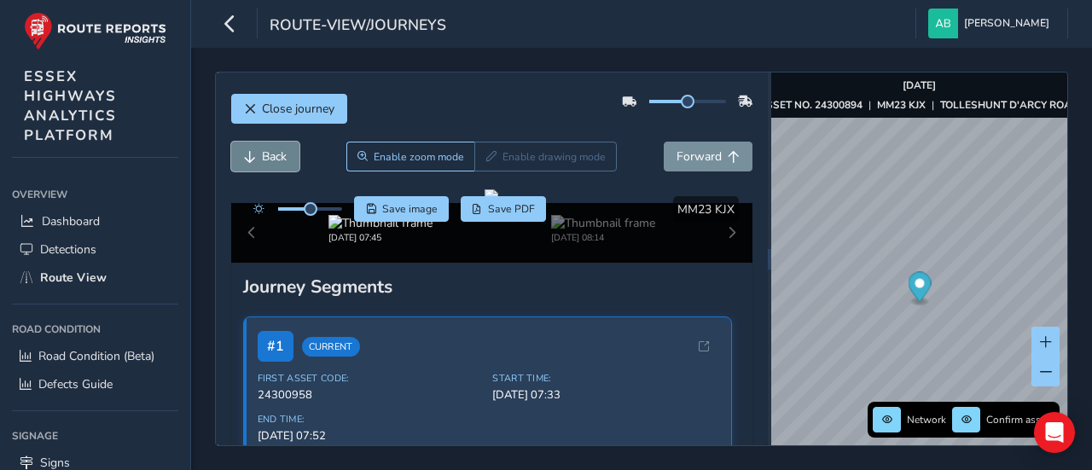
click at [280, 153] on span "Back" at bounding box center [274, 156] width 25 height 16
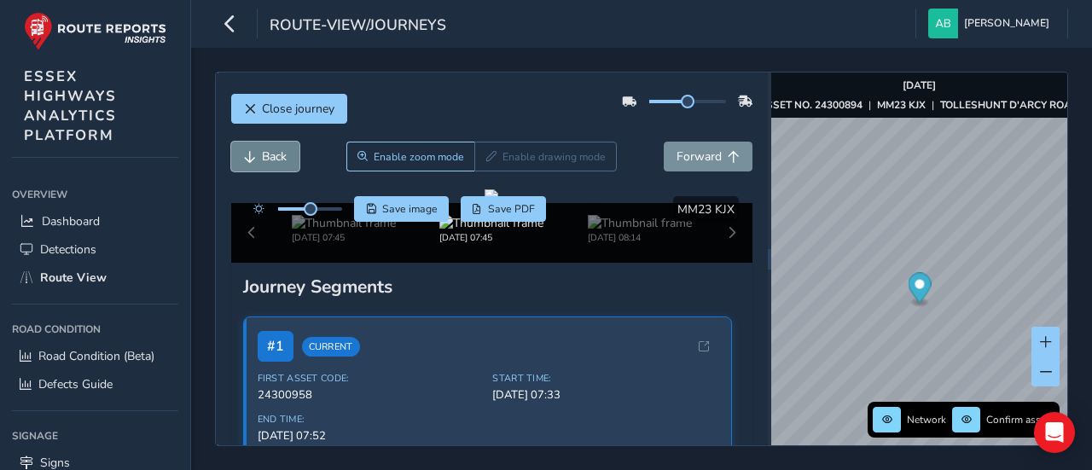
click at [280, 153] on span "Back" at bounding box center [274, 156] width 25 height 16
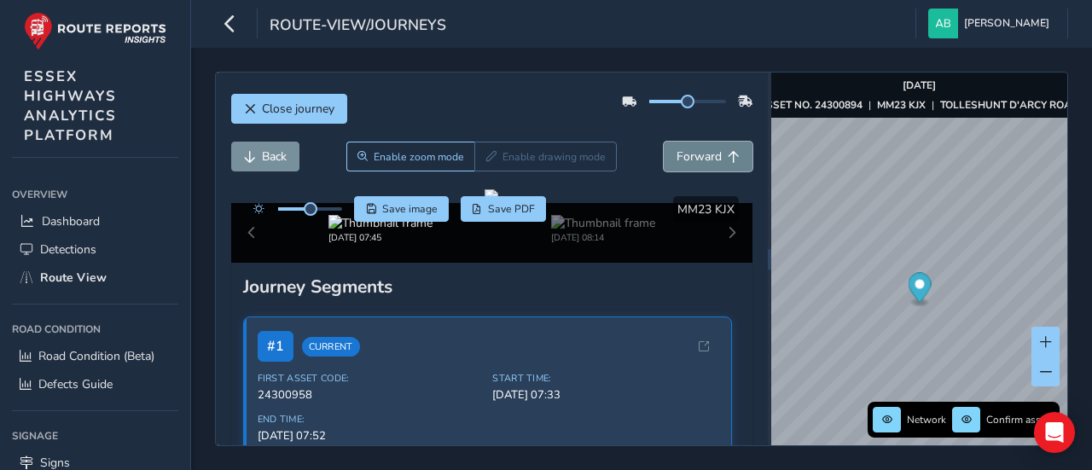
click at [696, 156] on span "Forward" at bounding box center [699, 156] width 45 height 16
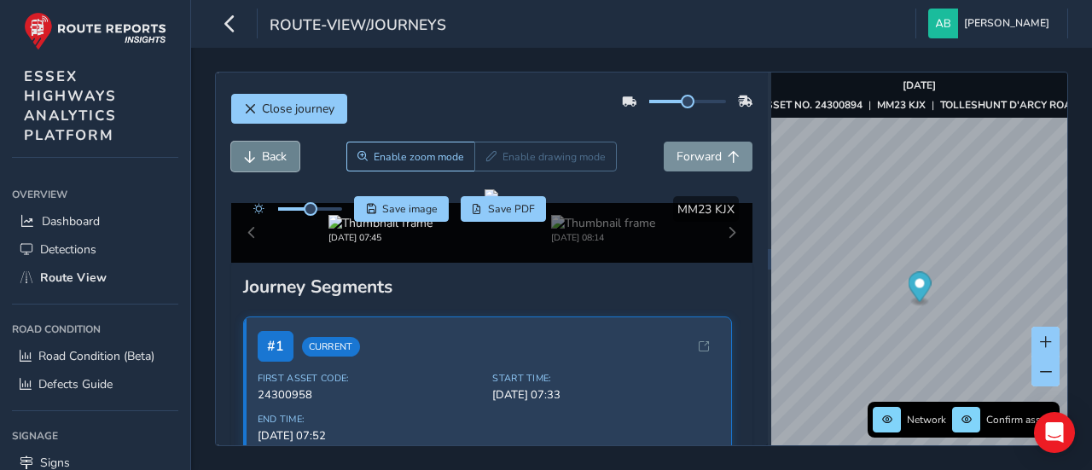
click at [271, 157] on span "Back" at bounding box center [274, 156] width 25 height 16
drag, startPoint x: 308, startPoint y: 211, endPoint x: 338, endPoint y: 204, distance: 30.6
click at [337, 206] on span at bounding box center [336, 209] width 14 height 14
click at [706, 144] on button "Forward" at bounding box center [708, 157] width 89 height 30
click at [277, 151] on span "Back" at bounding box center [274, 156] width 25 height 16
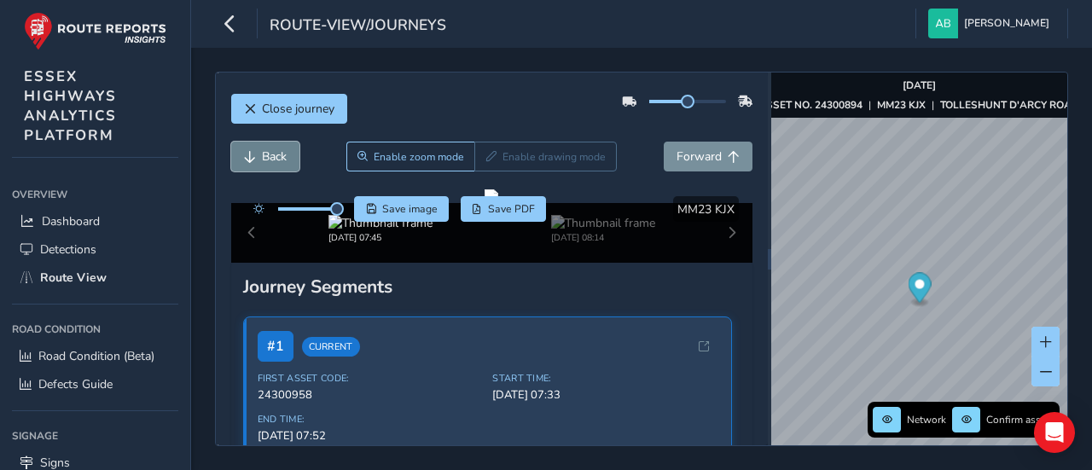
click at [259, 154] on button "Back" at bounding box center [265, 157] width 68 height 30
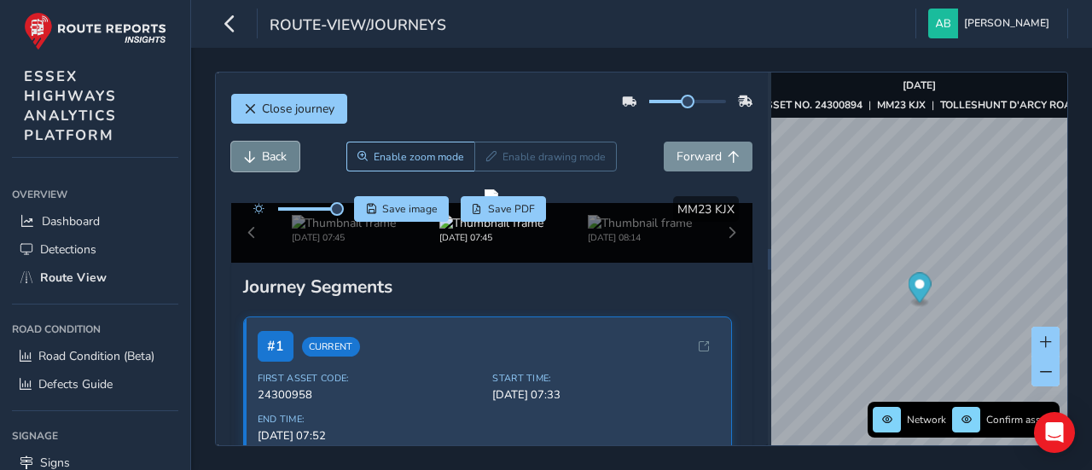
click at [259, 154] on button "Back" at bounding box center [265, 157] width 68 height 30
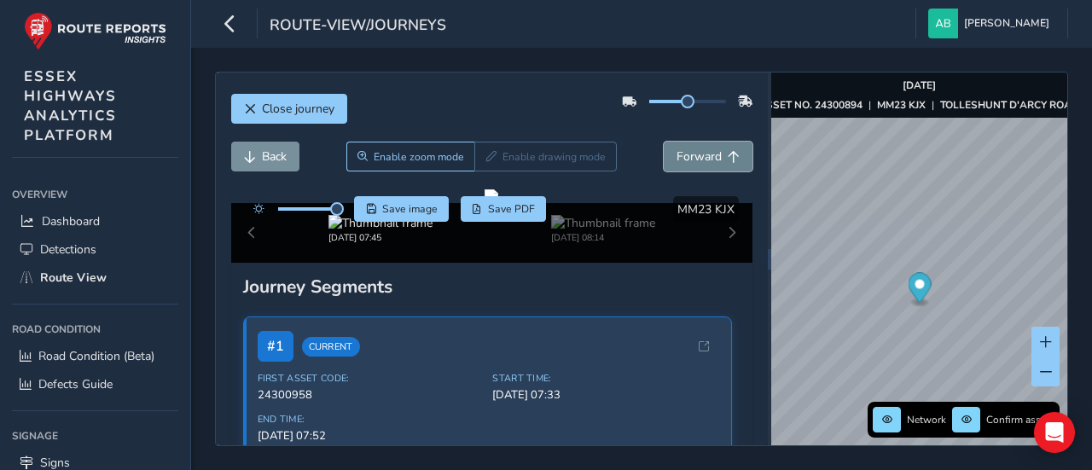
click at [672, 165] on button "Forward" at bounding box center [708, 157] width 89 height 30
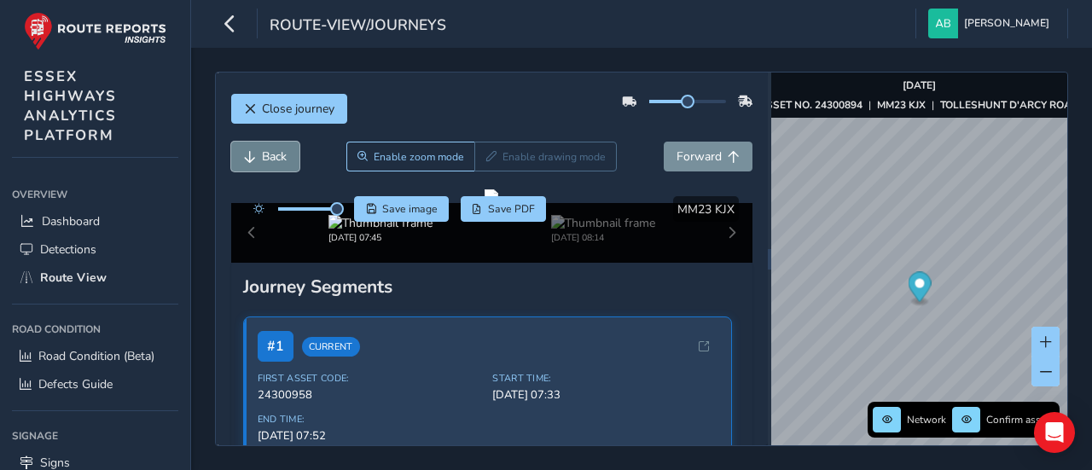
click at [262, 155] on span "Back" at bounding box center [274, 156] width 25 height 16
click at [680, 154] on span "Forward" at bounding box center [699, 156] width 45 height 16
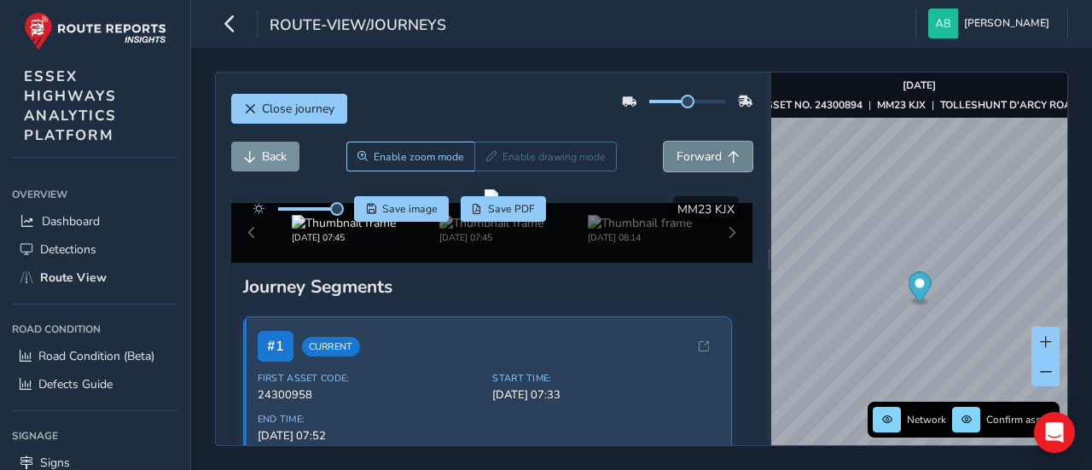
click at [680, 154] on span "Forward" at bounding box center [699, 156] width 45 height 16
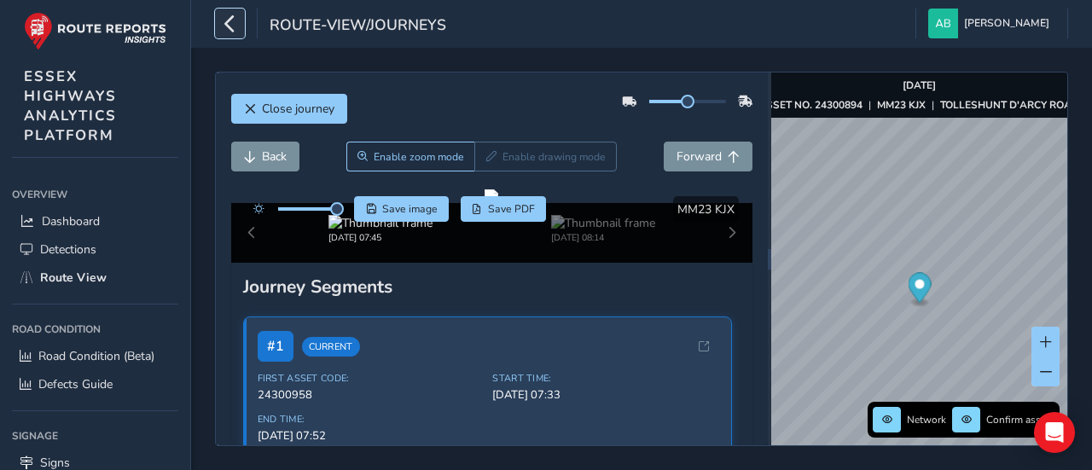
click at [229, 24] on icon "button" at bounding box center [230, 24] width 18 height 30
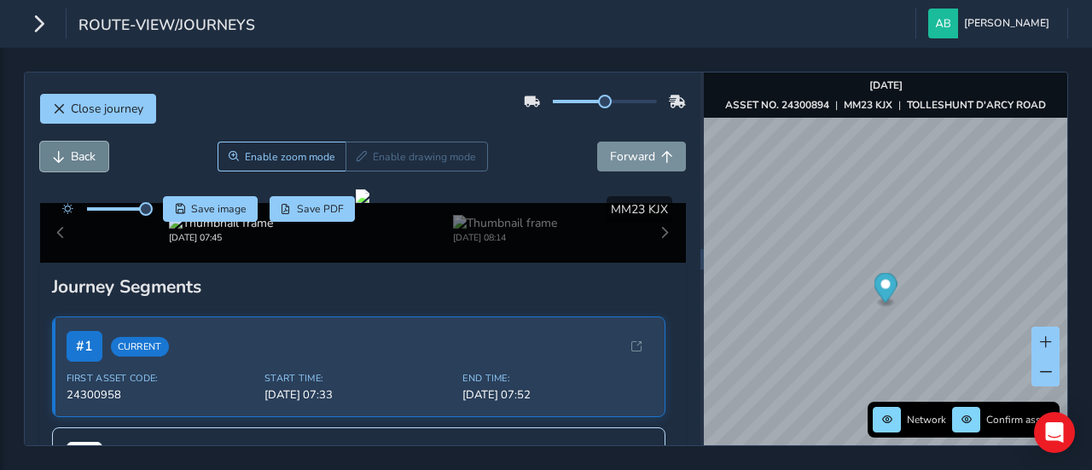
click at [83, 152] on span "Back" at bounding box center [83, 156] width 25 height 16
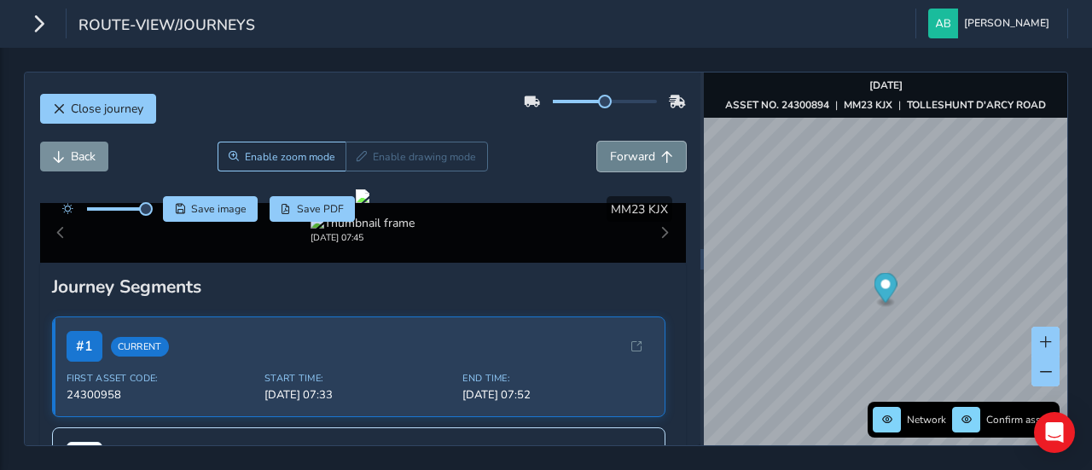
click at [623, 158] on span "Forward" at bounding box center [632, 156] width 45 height 16
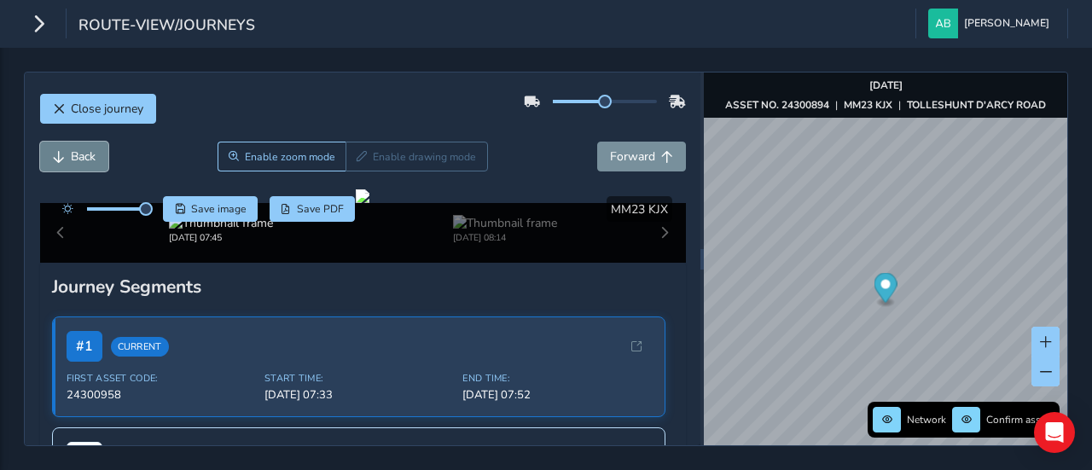
click at [86, 156] on span "Back" at bounding box center [83, 156] width 25 height 16
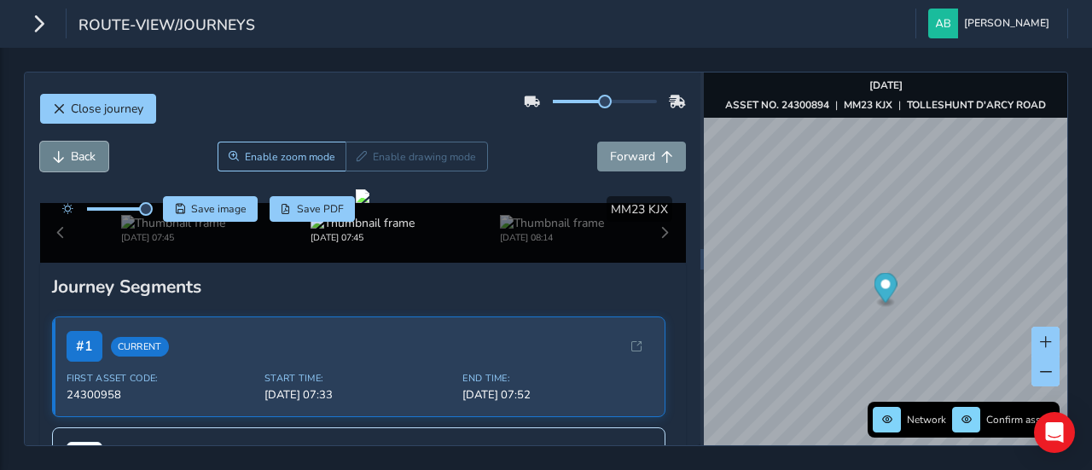
click at [86, 156] on span "Back" at bounding box center [83, 156] width 25 height 16
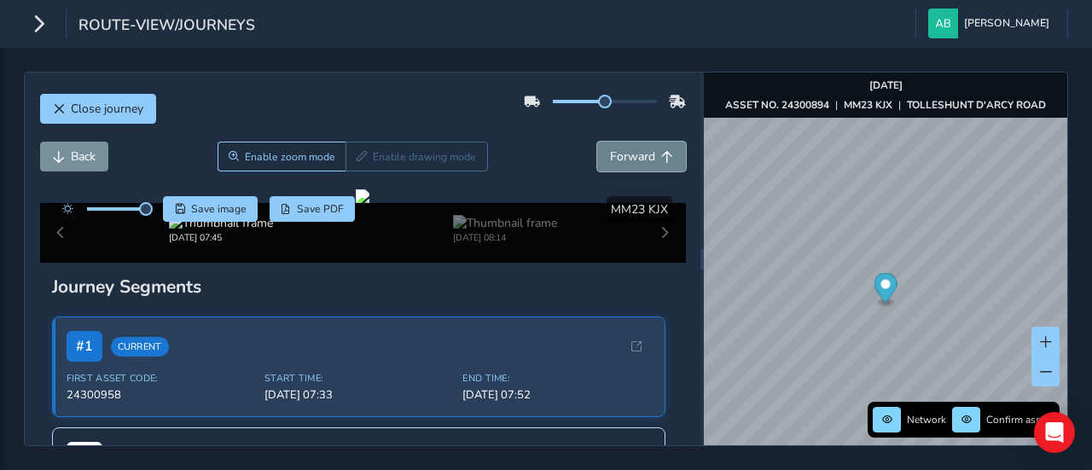
click at [628, 153] on span "Forward" at bounding box center [632, 156] width 45 height 16
